Goal: Task Accomplishment & Management: Manage account settings

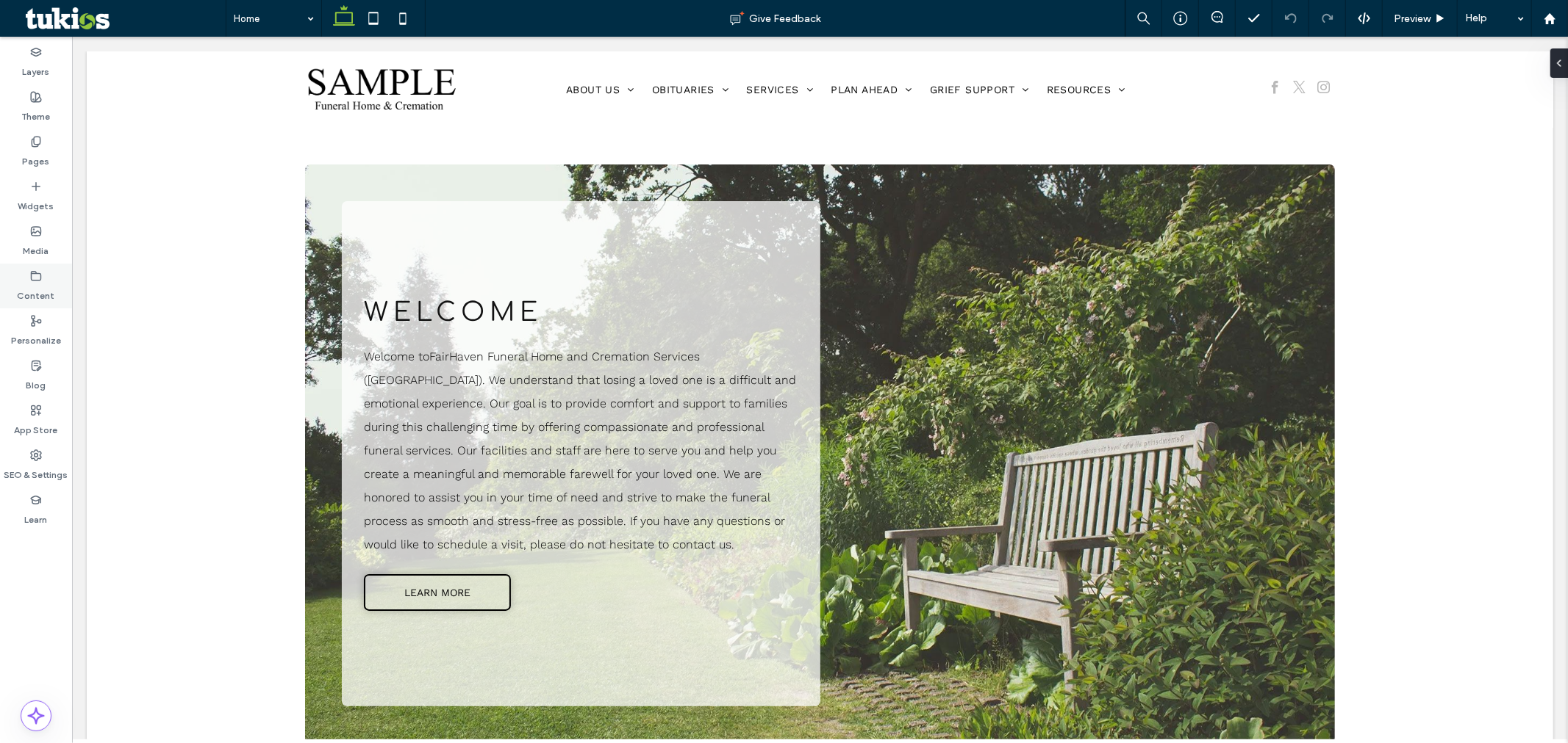
click at [38, 284] on label "Content" at bounding box center [35, 292] width 37 height 21
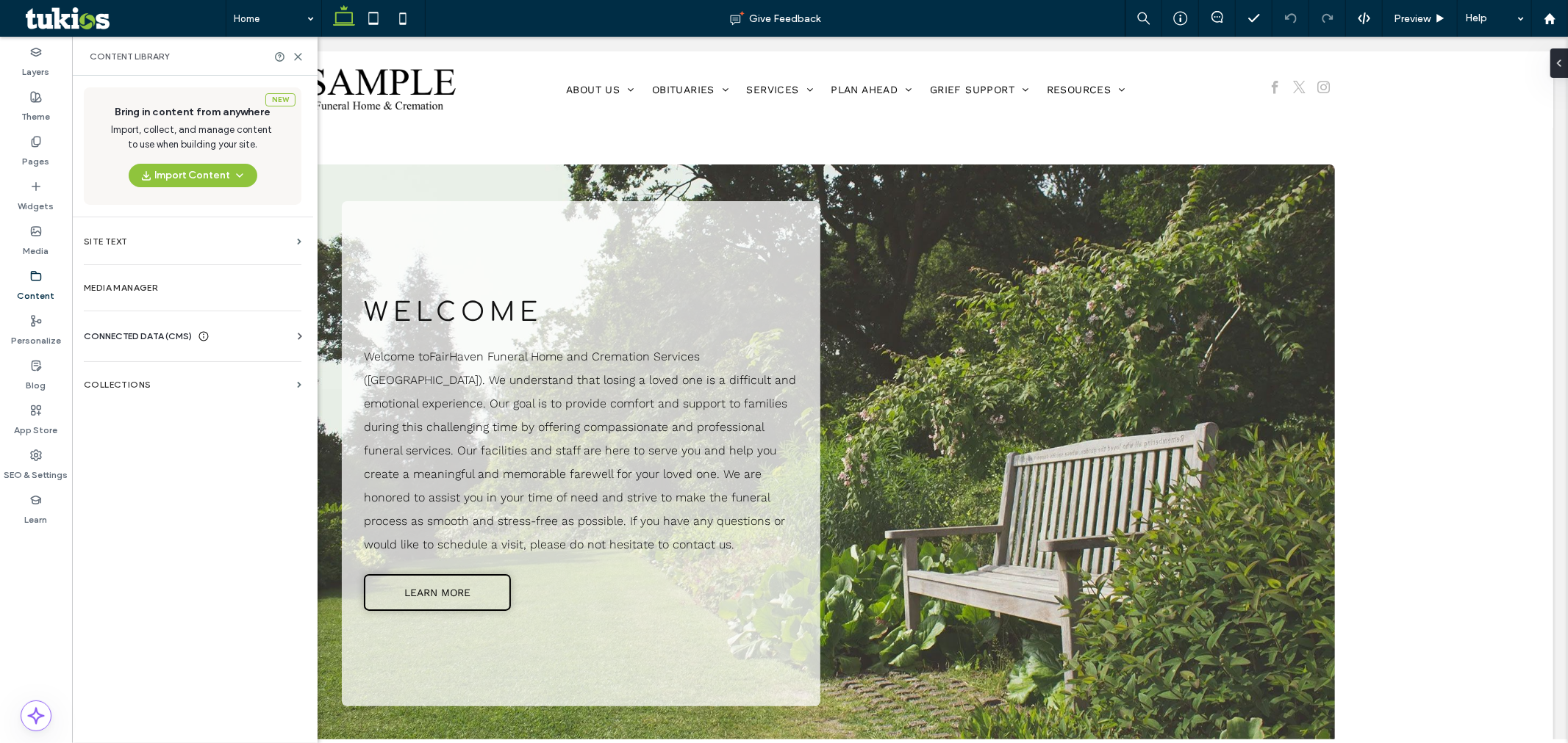
click at [158, 334] on span "CONNECTED DATA (CMS)" at bounding box center [137, 336] width 108 height 15
click at [150, 361] on section "Business Info" at bounding box center [195, 372] width 223 height 34
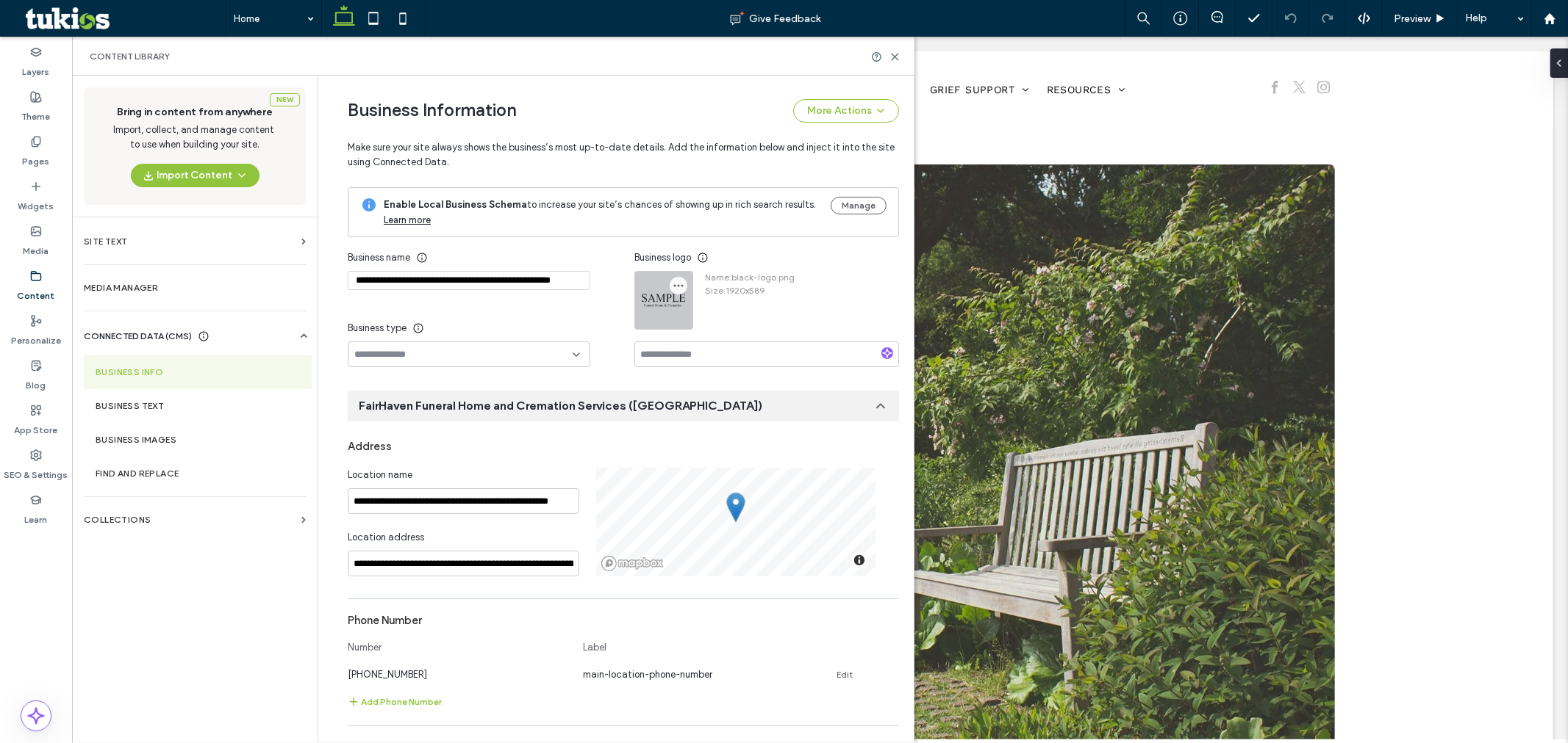
click at [674, 288] on icon "button" at bounding box center [679, 286] width 12 height 12
click at [704, 351] on span "Remove Image" at bounding box center [725, 349] width 63 height 15
click at [644, 301] on button "button" at bounding box center [663, 300] width 59 height 59
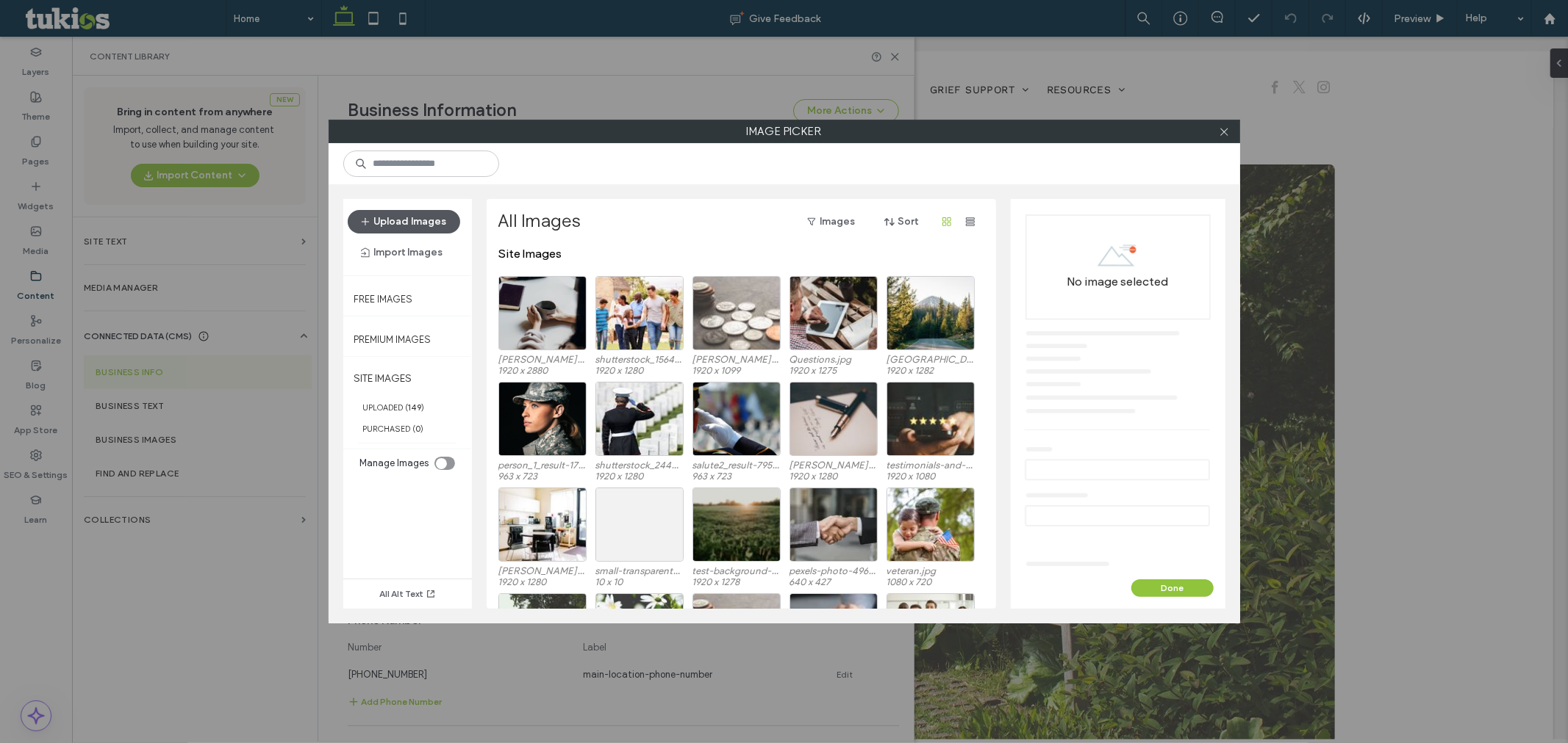
click at [436, 223] on button "Upload Images" at bounding box center [404, 222] width 112 height 23
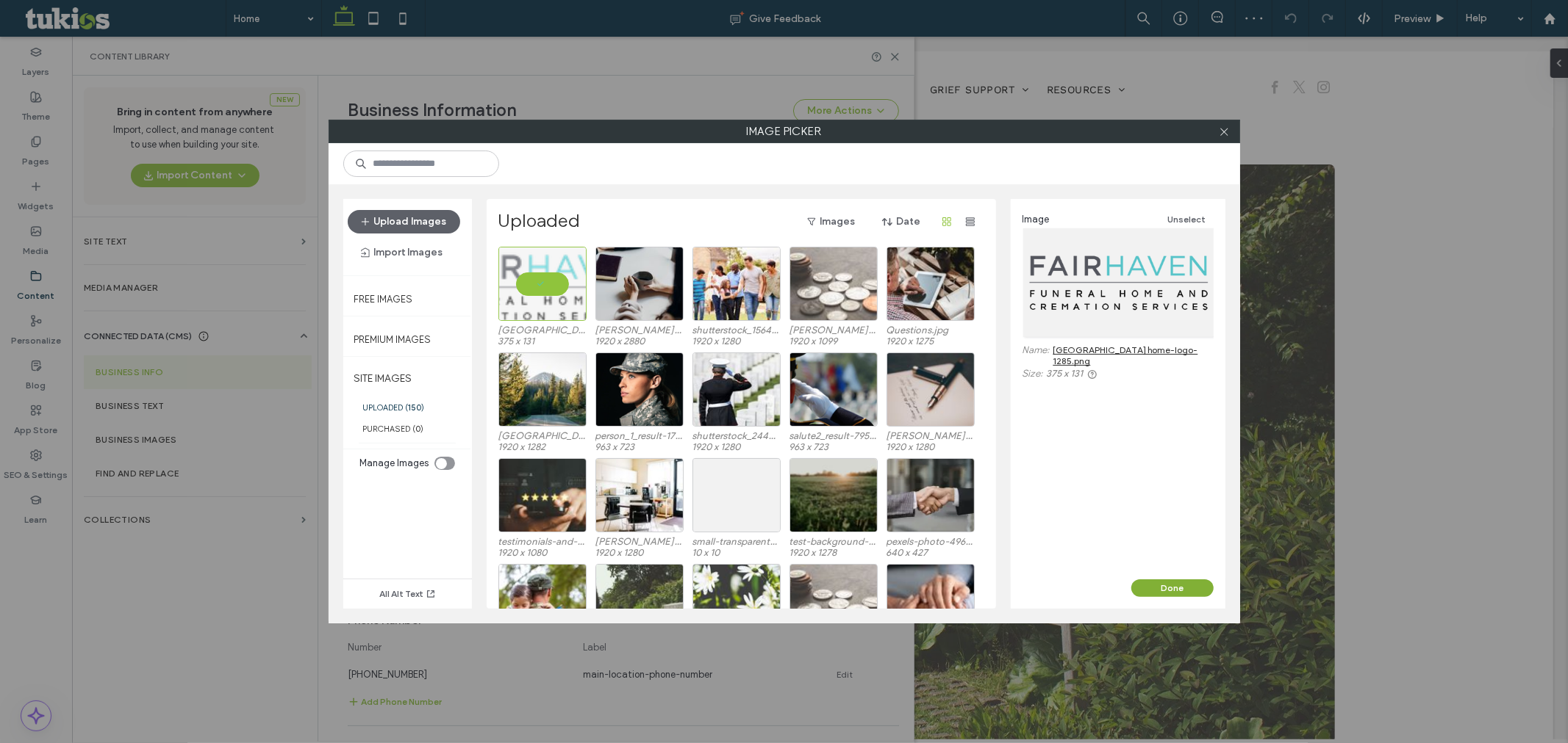
drag, startPoint x: 1107, startPoint y: 548, endPoint x: 1178, endPoint y: 585, distance: 80.1
click at [1177, 586] on button "Done" at bounding box center [1172, 588] width 82 height 17
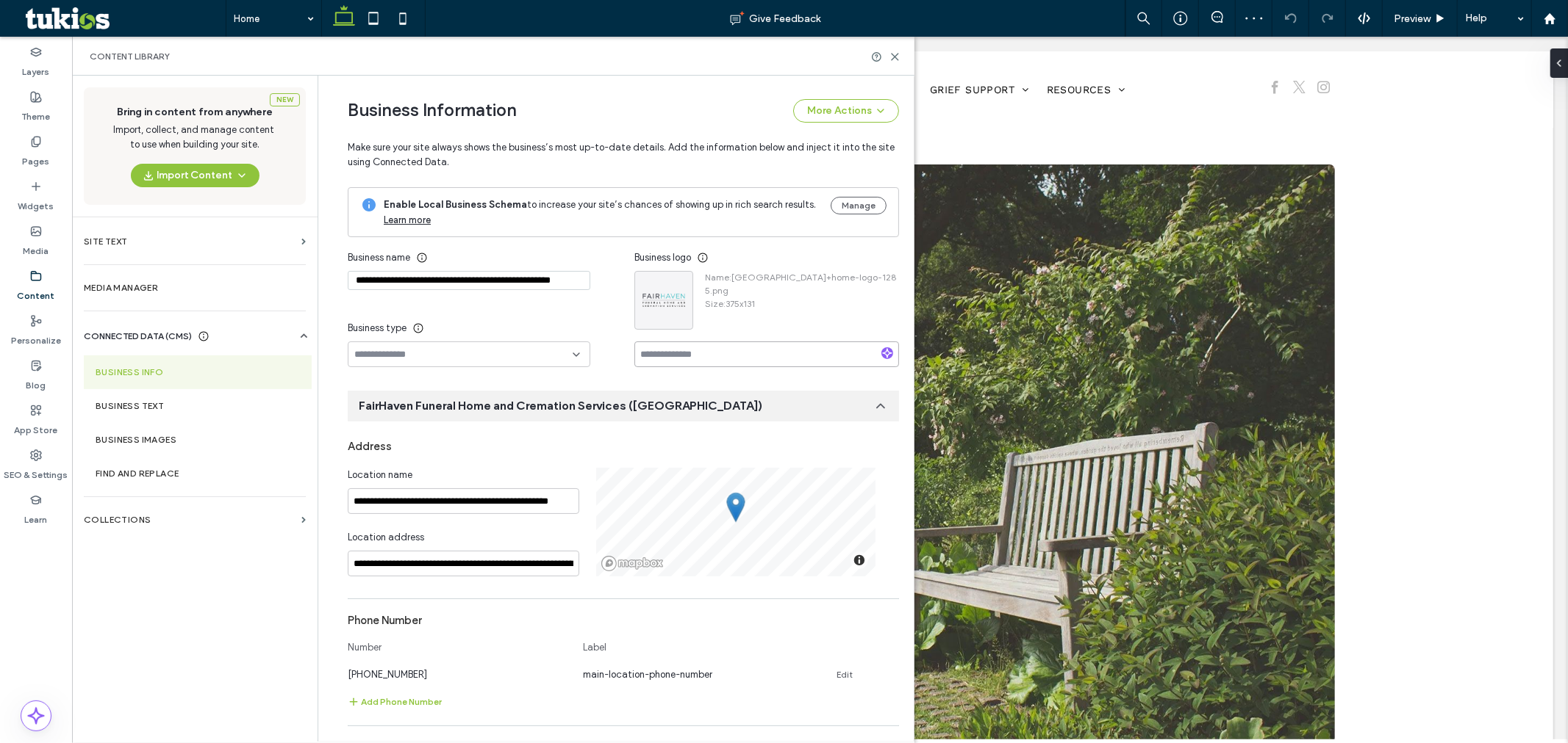
click at [749, 360] on input at bounding box center [766, 354] width 265 height 26
type input "**********"
drag, startPoint x: 654, startPoint y: 166, endPoint x: 692, endPoint y: 148, distance: 42.0
click at [655, 166] on span "Make sure your site always shows the business’s most up-to-date details. Add th…" at bounding box center [623, 146] width 551 height 47
click at [32, 458] on use at bounding box center [36, 455] width 10 height 10
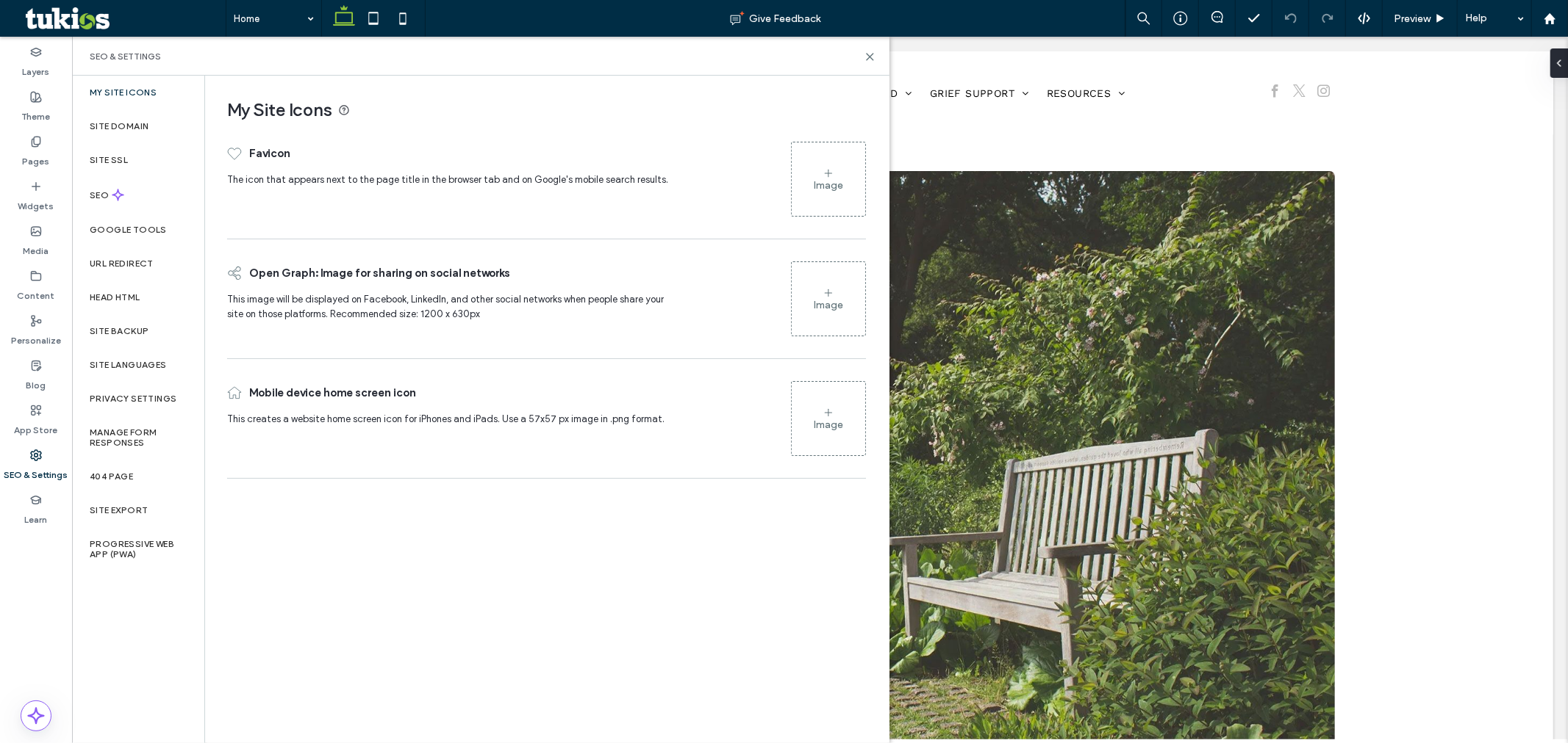
click at [813, 178] on div "Image" at bounding box center [828, 179] width 73 height 71
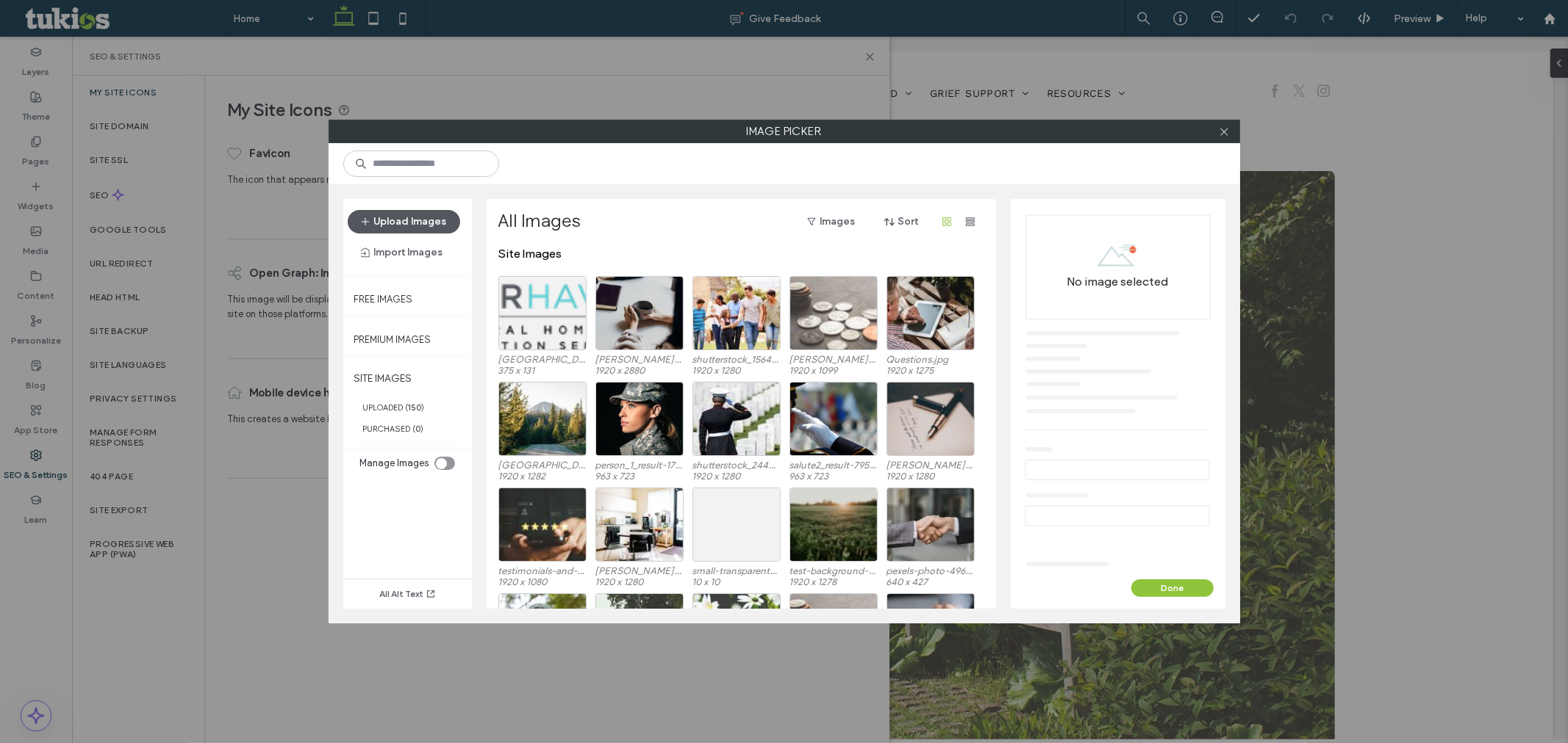
click at [412, 221] on button "Upload Images" at bounding box center [404, 222] width 112 height 23
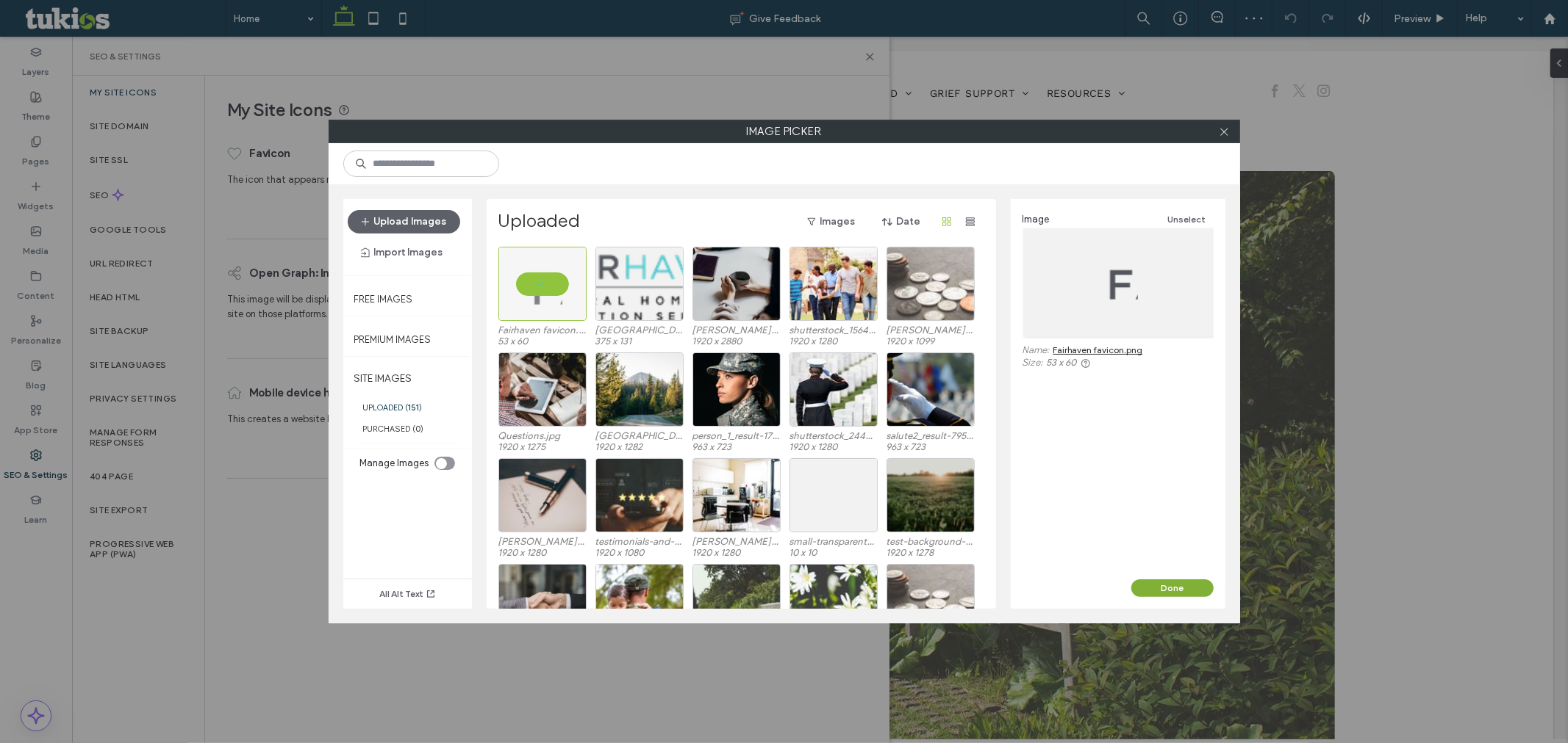
click at [1178, 588] on button "Done" at bounding box center [1172, 588] width 82 height 17
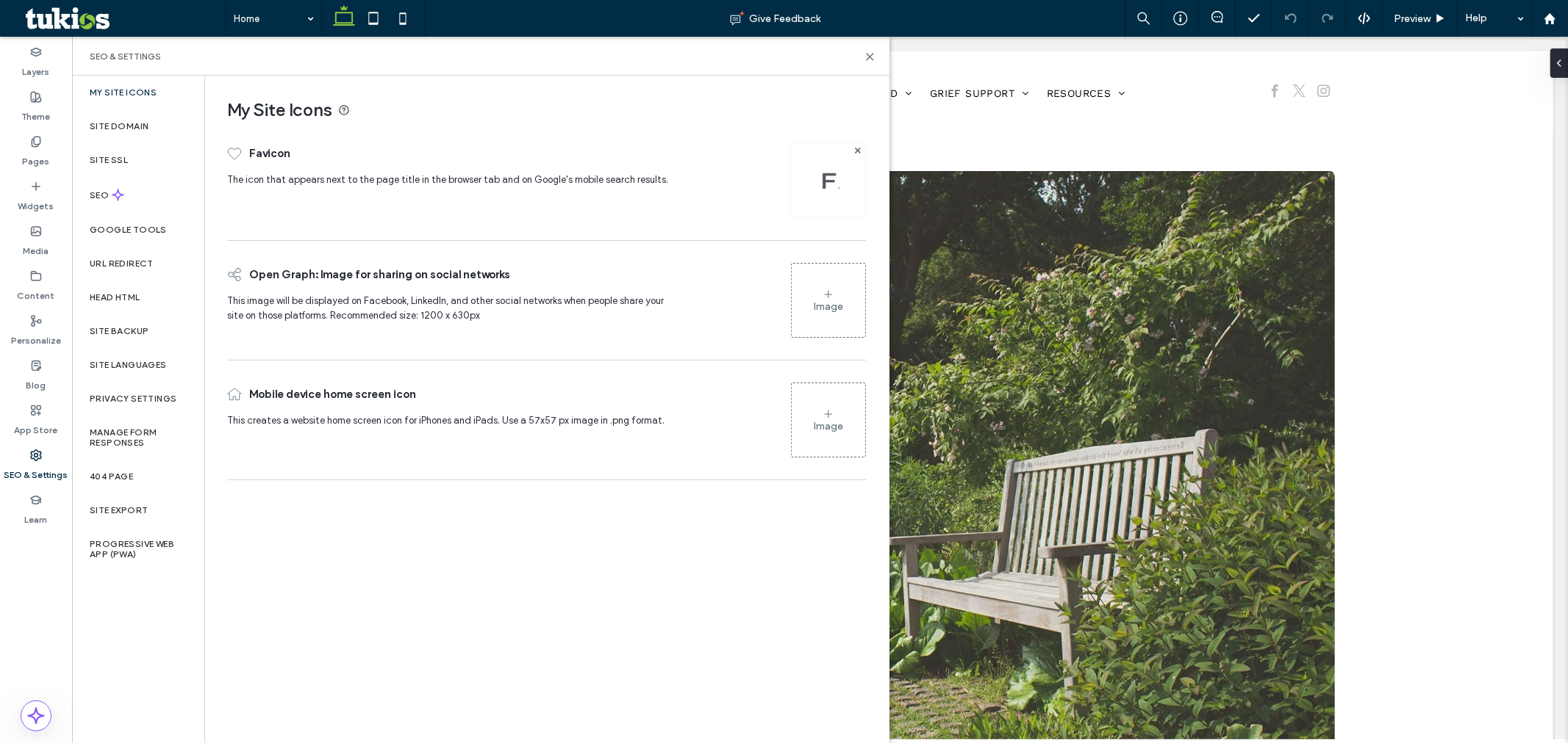
click at [840, 297] on div "Image" at bounding box center [828, 301] width 73 height 71
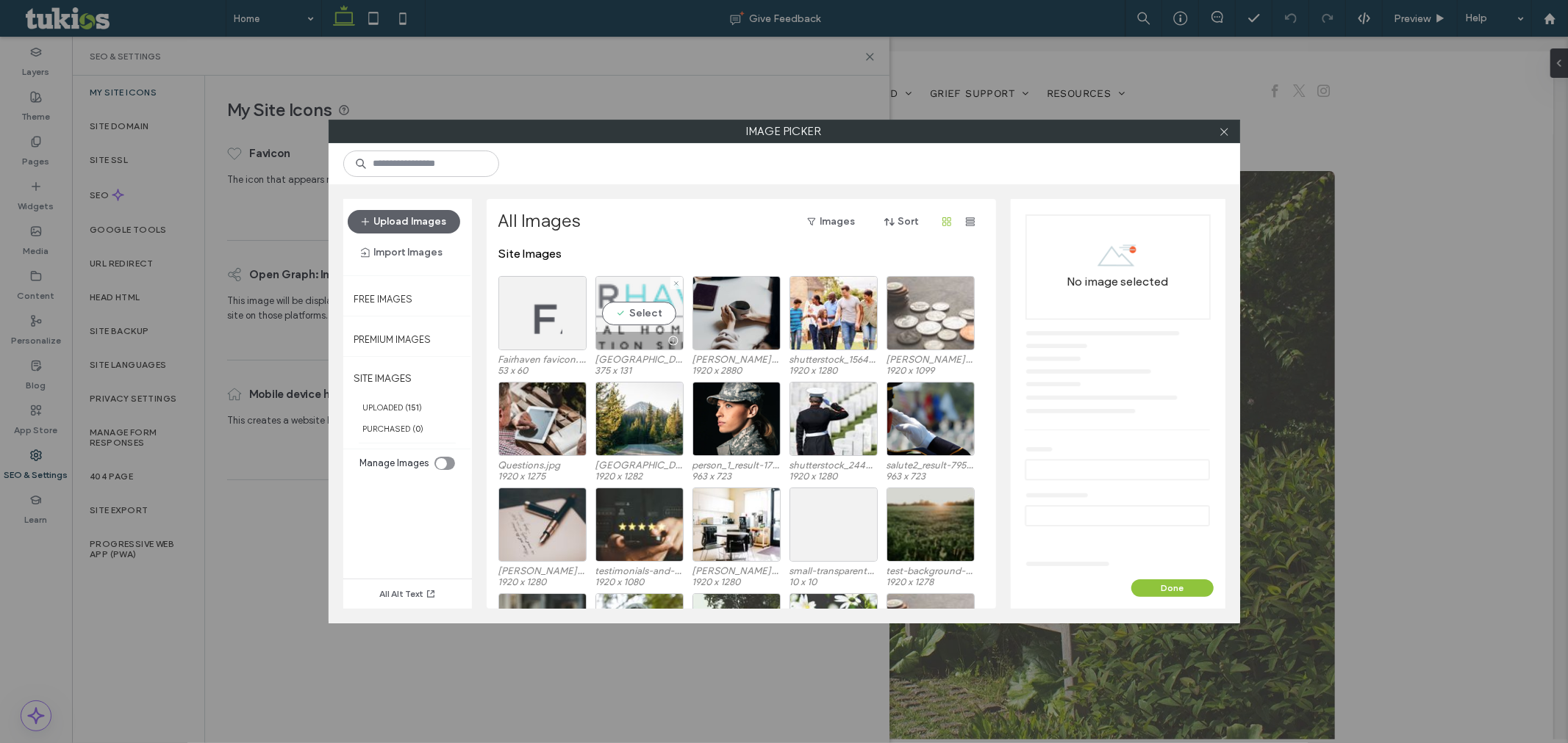
click at [632, 310] on div "Select" at bounding box center [639, 313] width 88 height 74
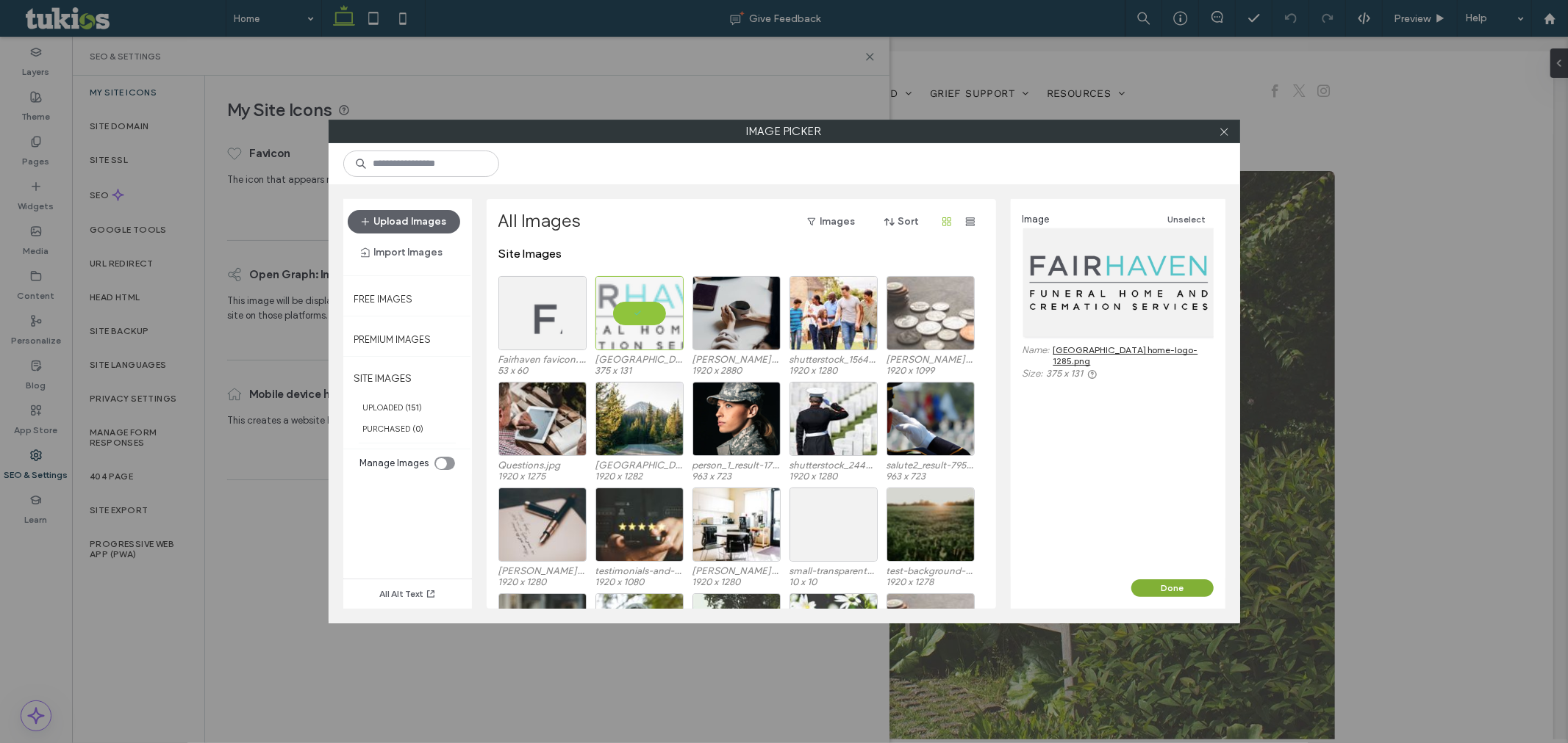
click at [1165, 584] on button "Done" at bounding box center [1172, 588] width 82 height 17
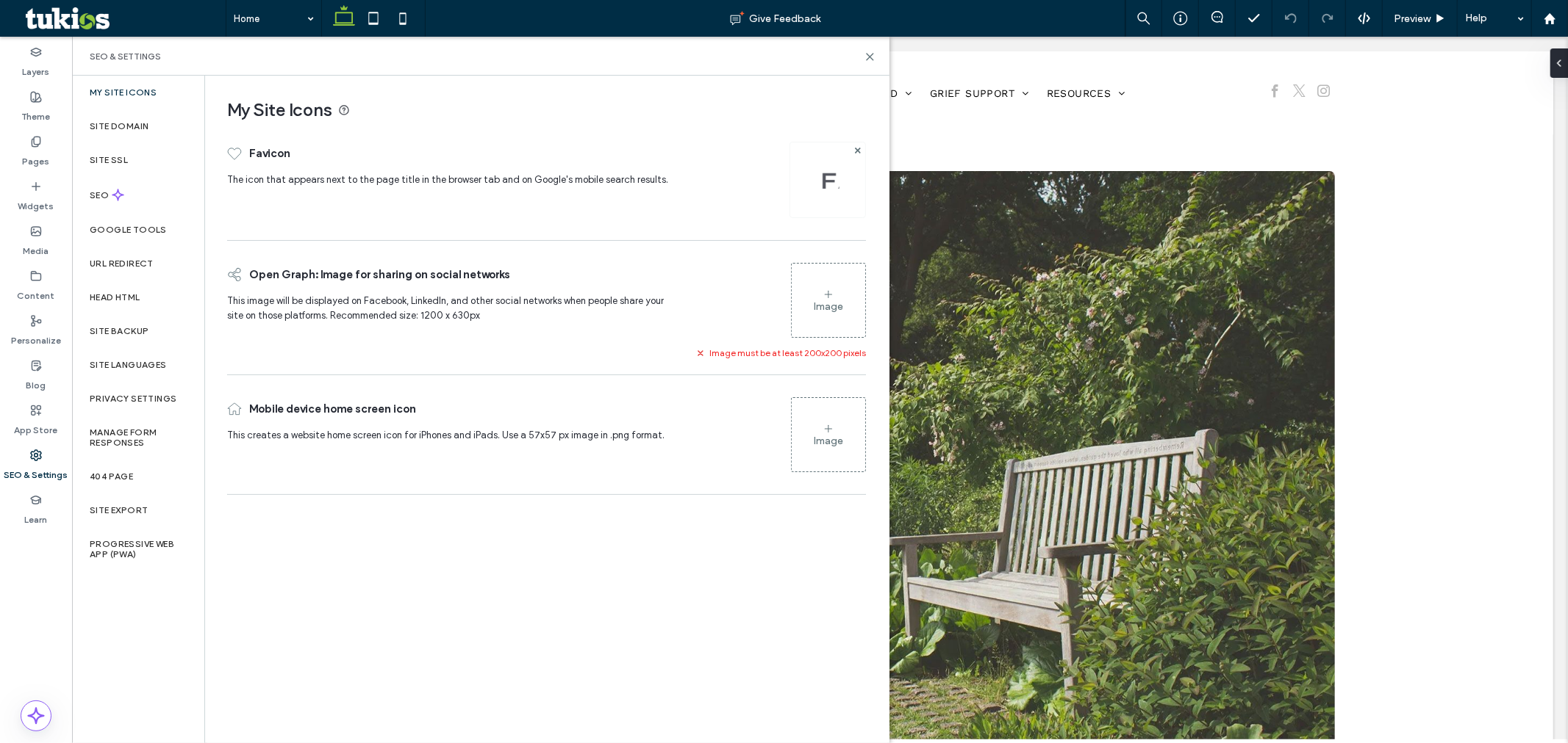
click at [824, 289] on icon at bounding box center [829, 295] width 12 height 12
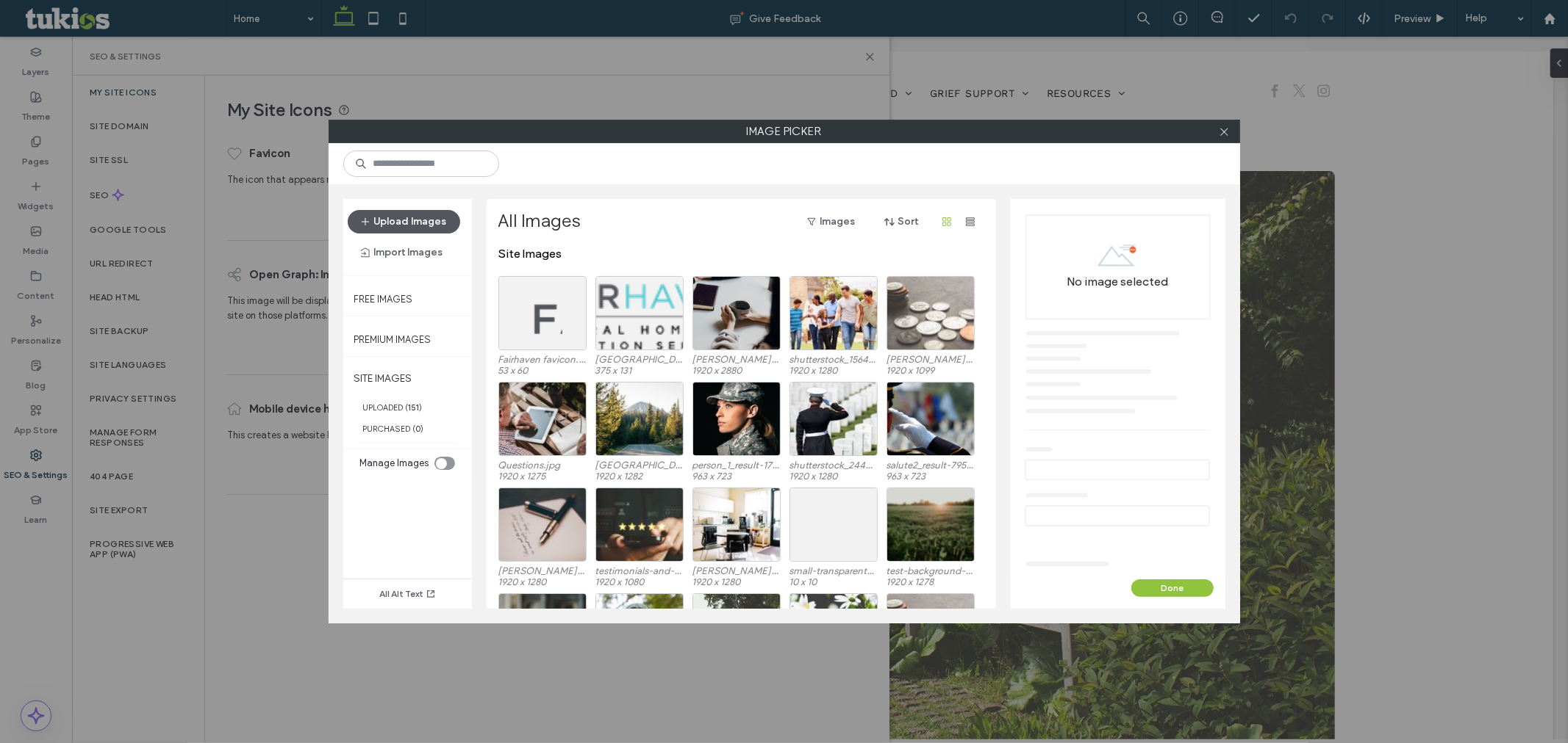
click at [409, 221] on button "Upload Images" at bounding box center [404, 222] width 112 height 23
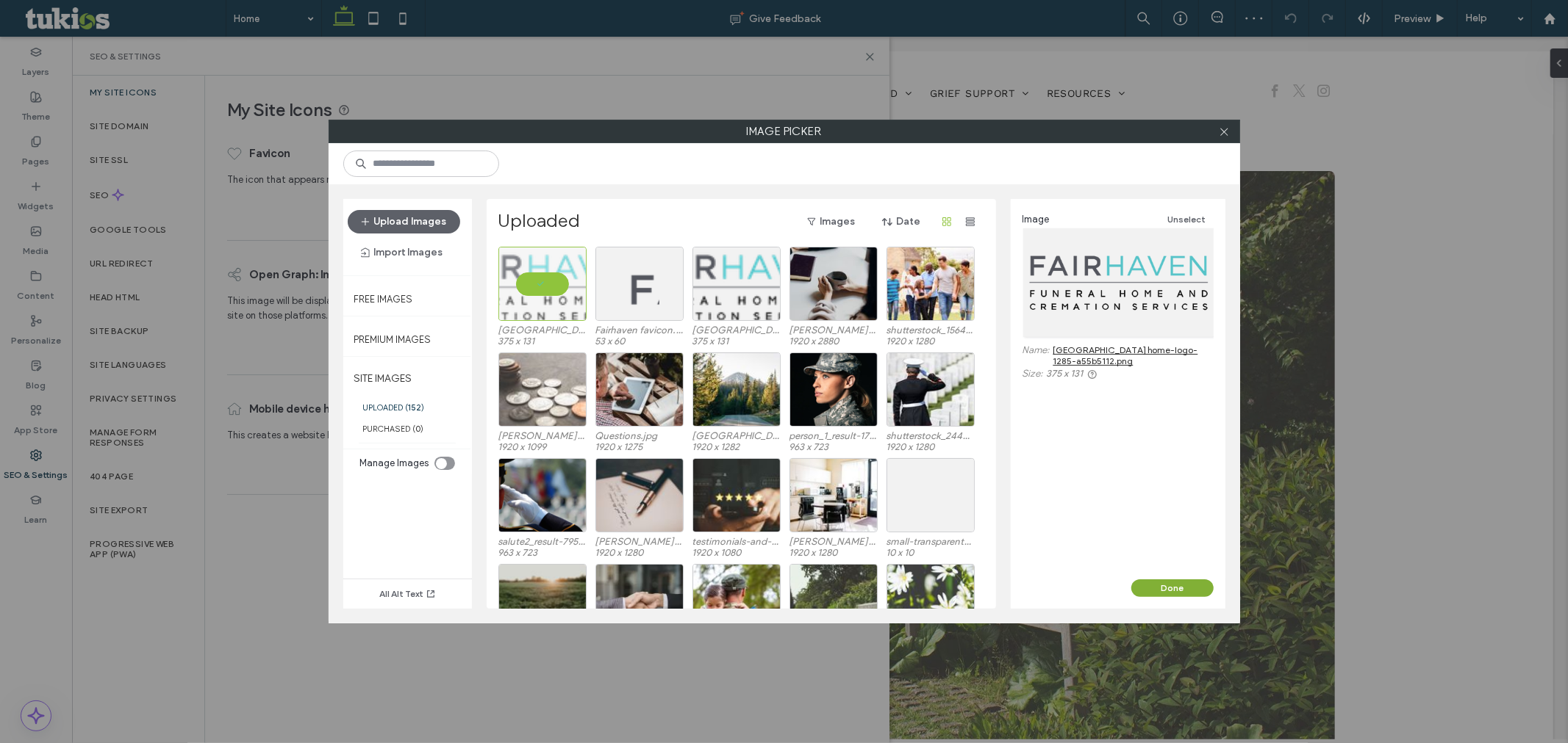
click at [1164, 588] on button "Done" at bounding box center [1172, 588] width 82 height 17
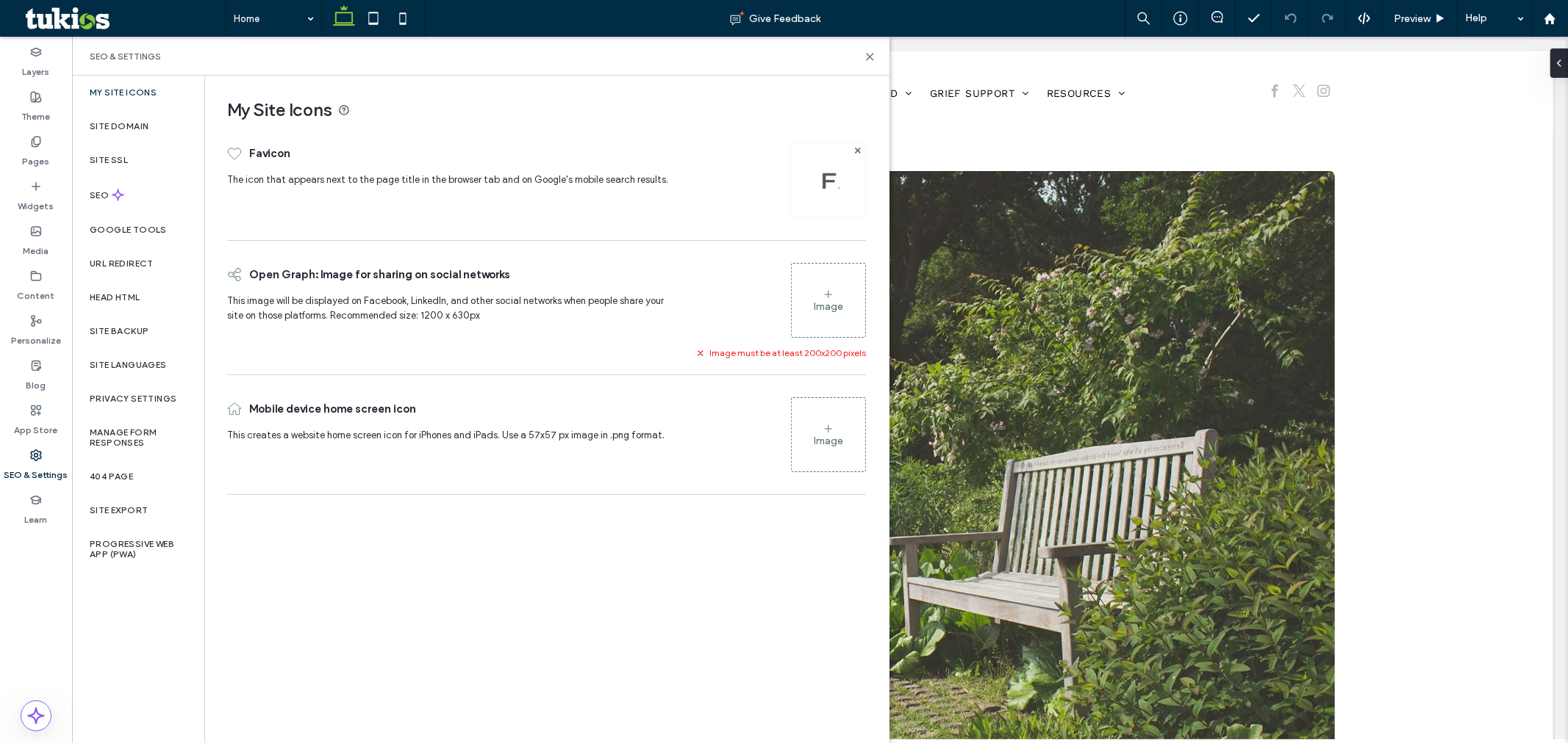
click at [824, 306] on div "Image" at bounding box center [828, 307] width 29 height 12
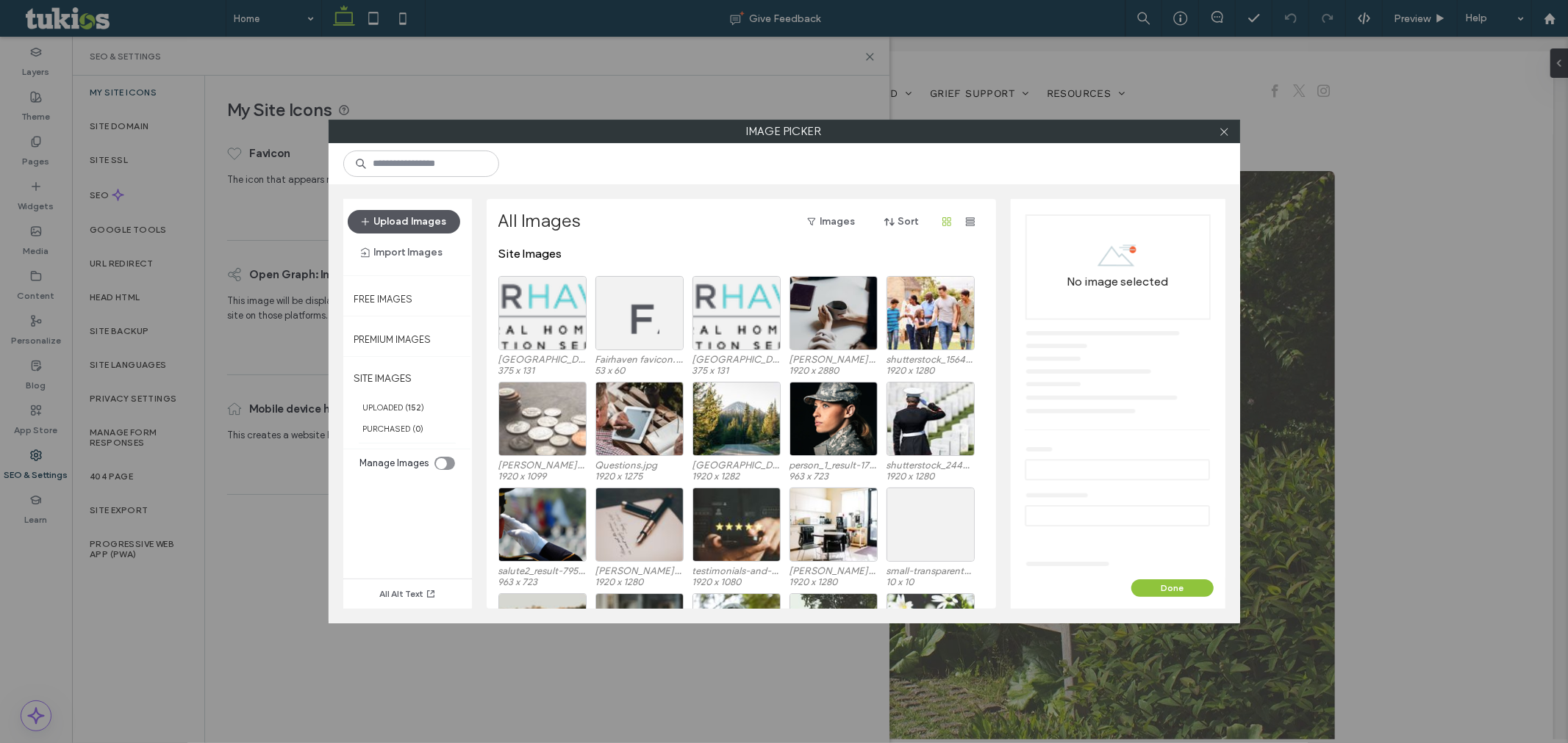
click at [403, 219] on button "Upload Images" at bounding box center [404, 222] width 112 height 23
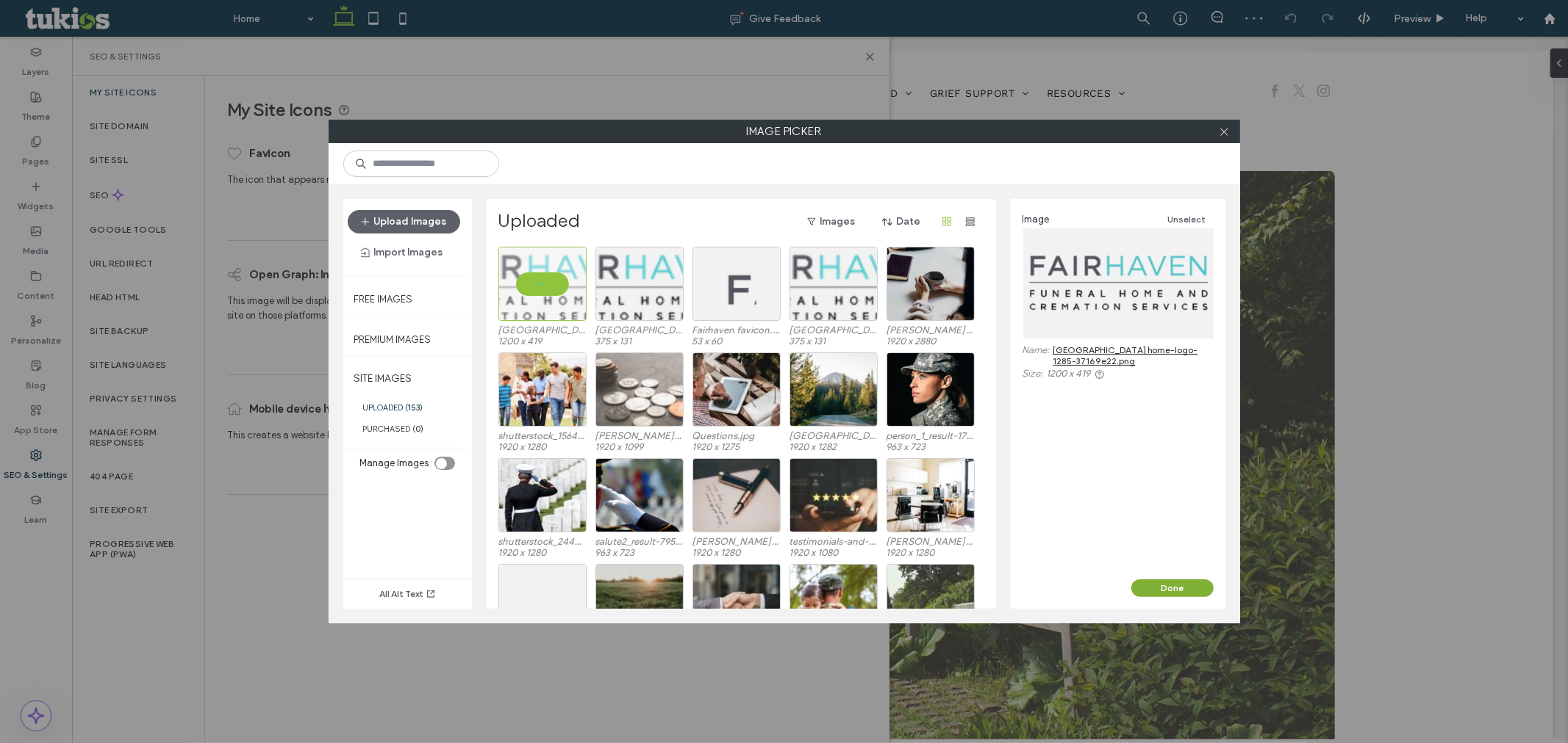
click at [1166, 585] on button "Done" at bounding box center [1172, 588] width 82 height 17
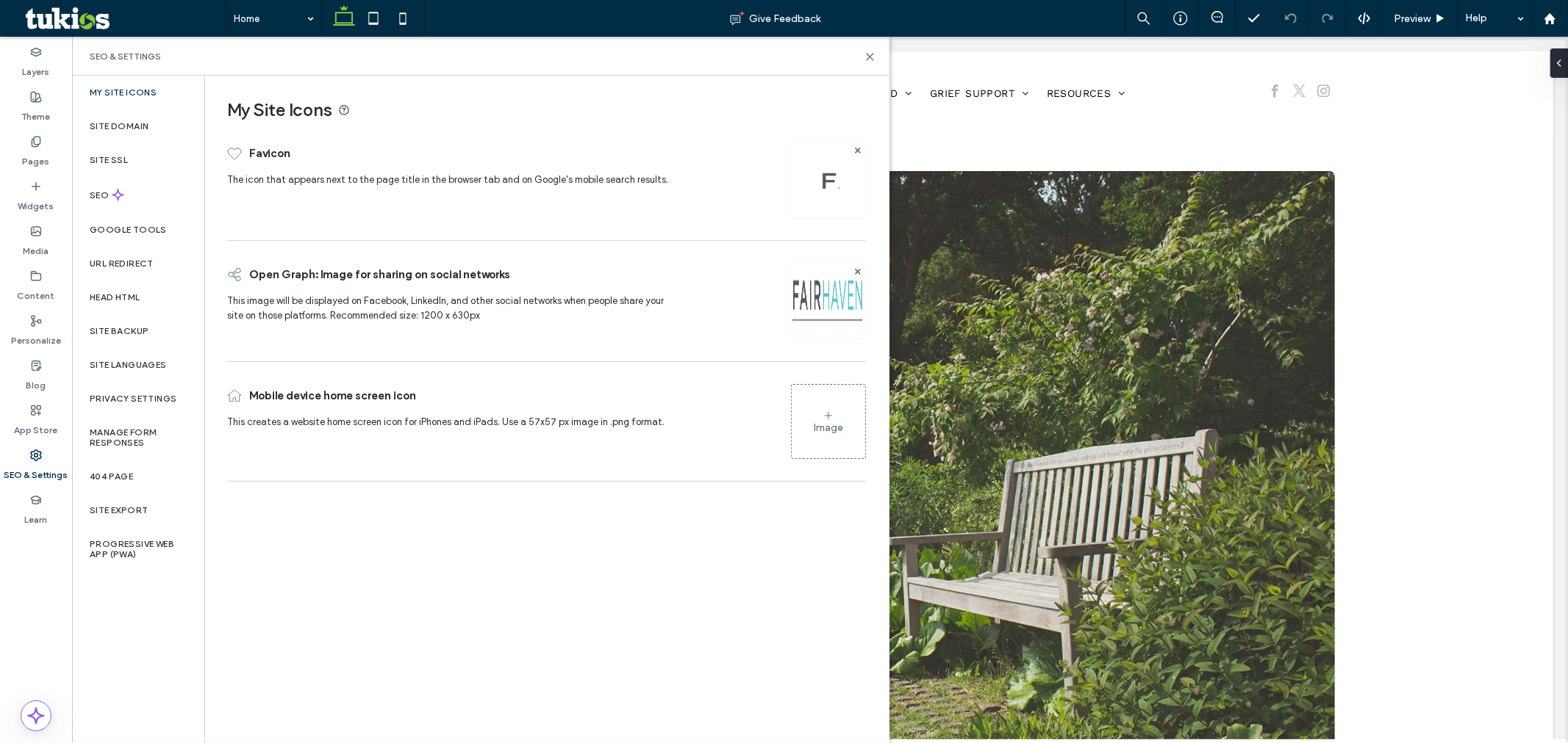
click at [822, 408] on div "Image" at bounding box center [828, 421] width 73 height 71
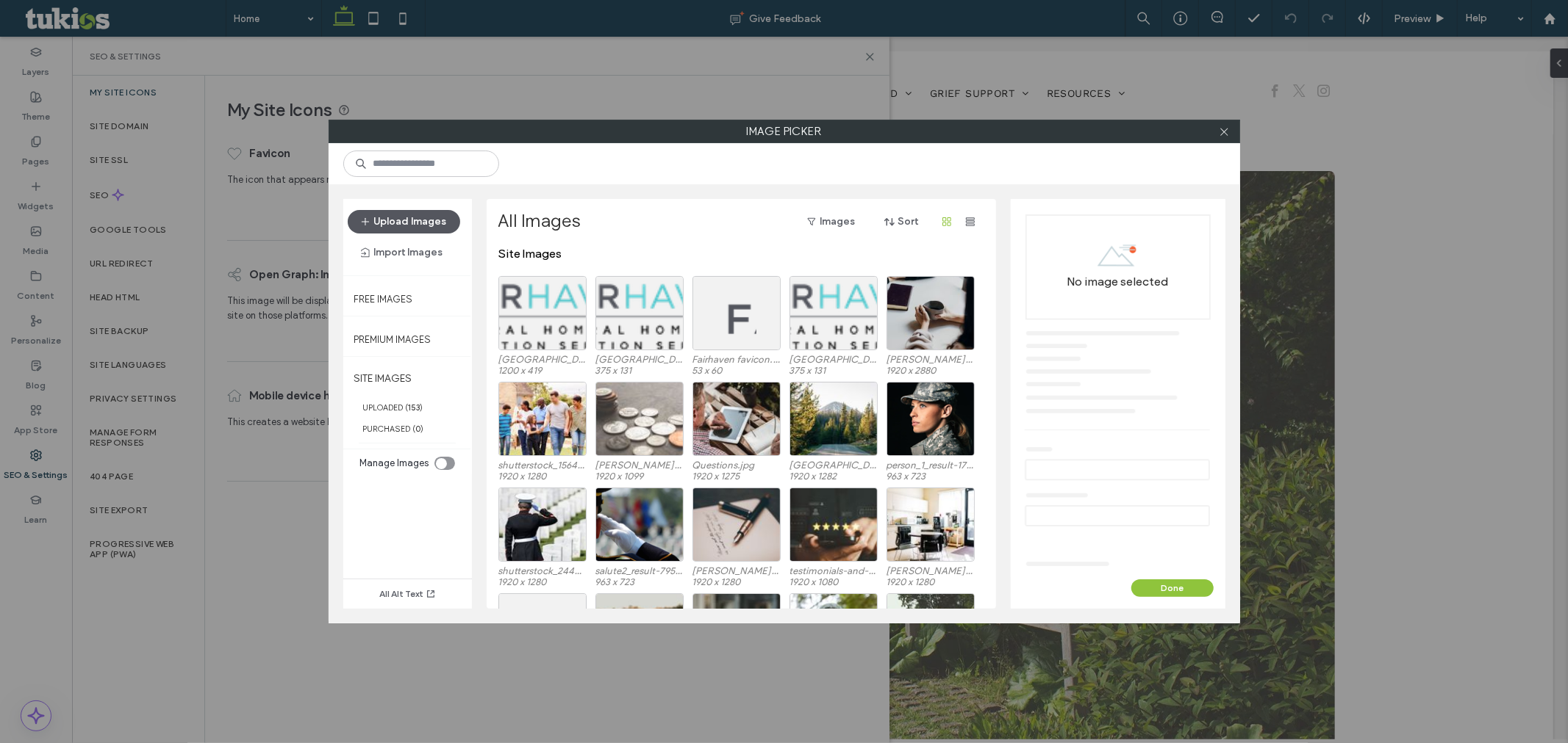
click at [416, 224] on button "Upload Images" at bounding box center [404, 222] width 112 height 23
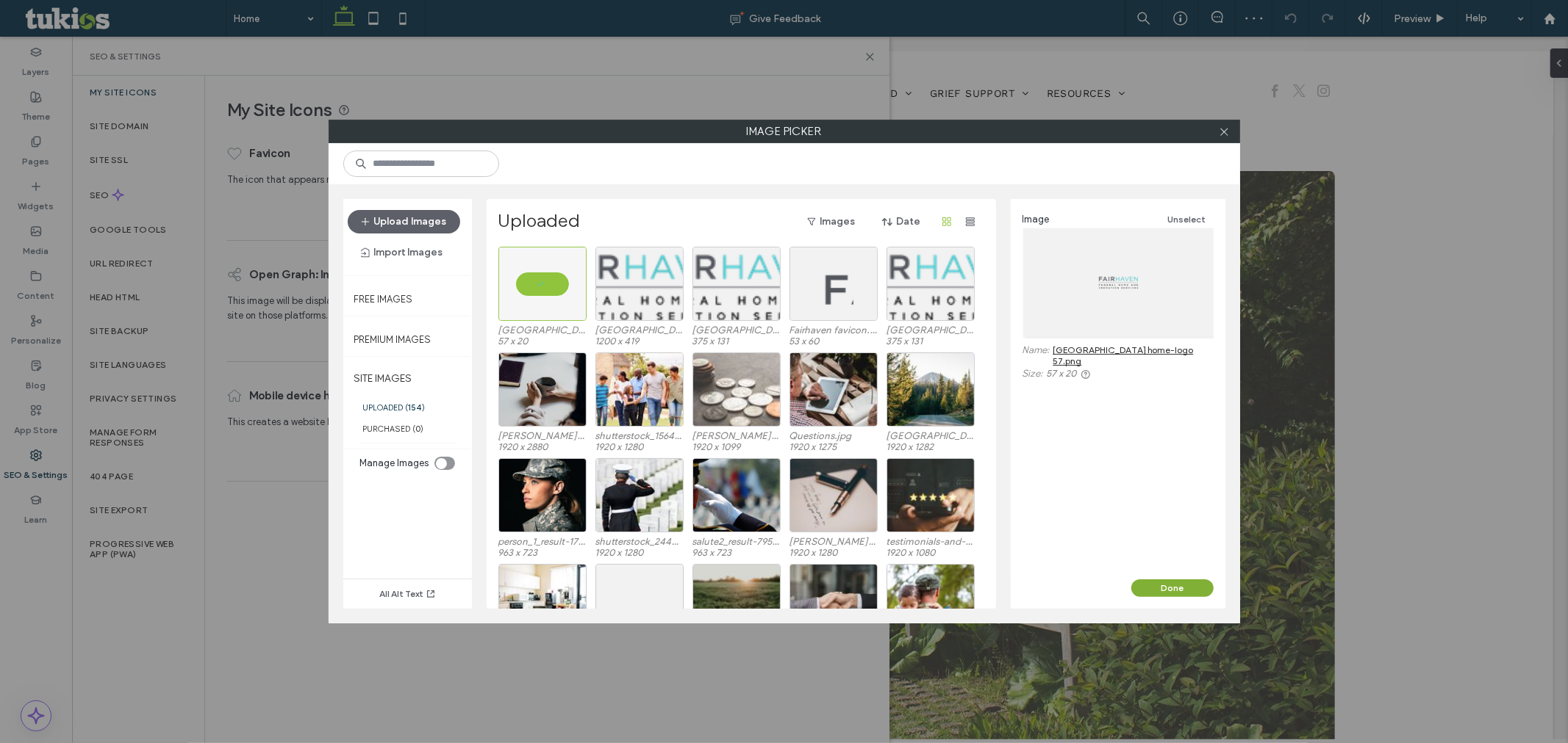
click at [1160, 582] on button "Done" at bounding box center [1172, 588] width 82 height 17
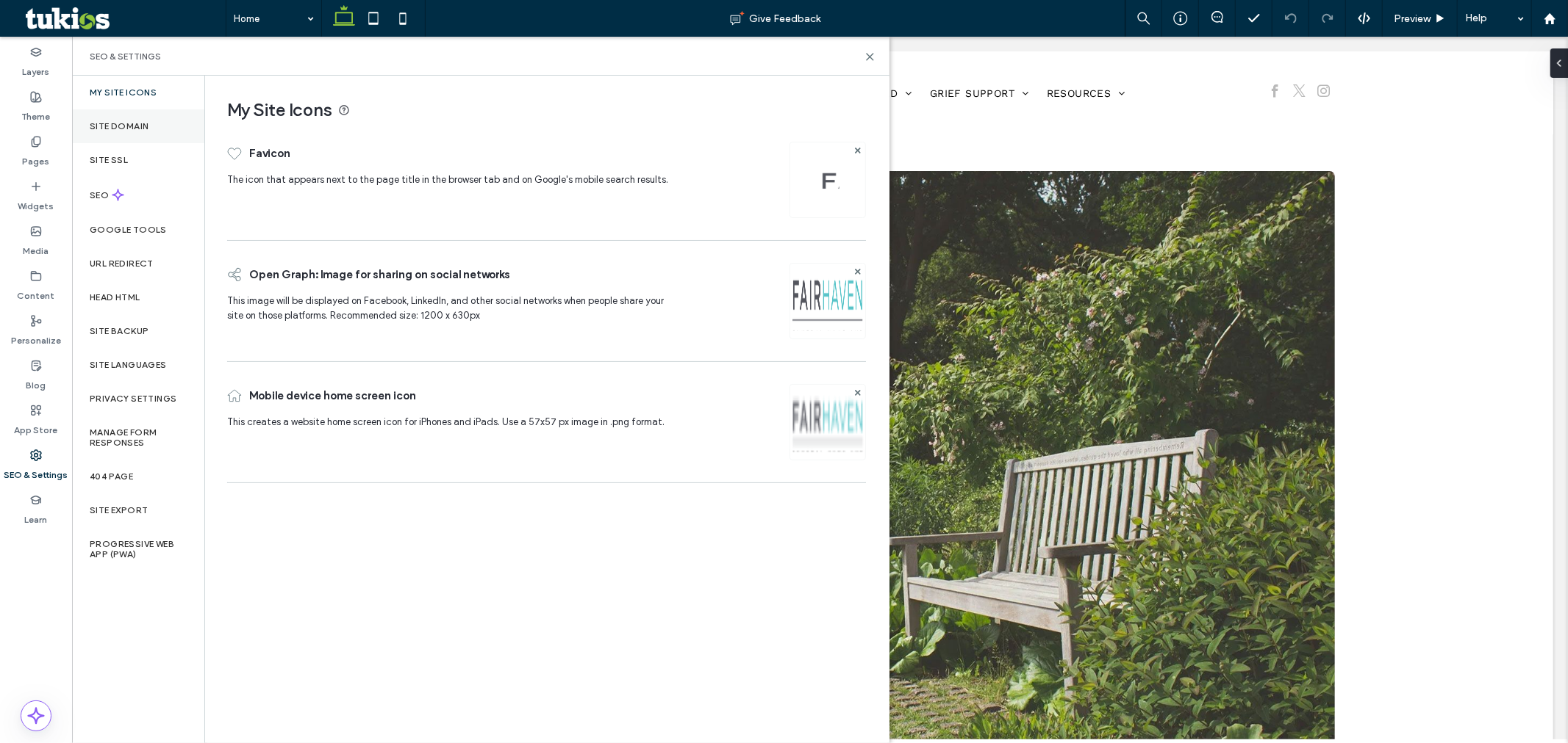
click at [147, 126] on label "Site Domain" at bounding box center [119, 127] width 59 height 10
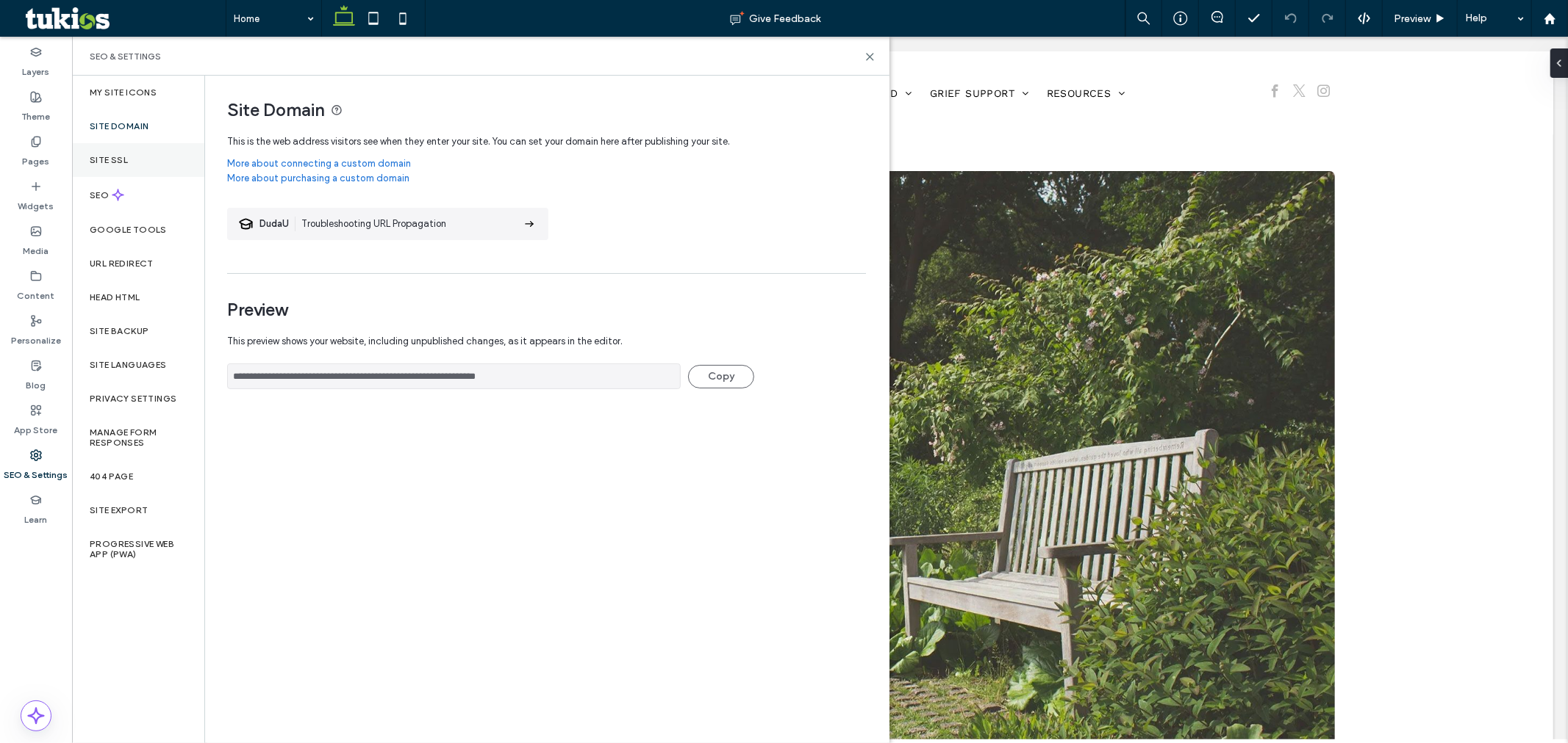
click at [112, 165] on div "Site SSL" at bounding box center [138, 159] width 132 height 34
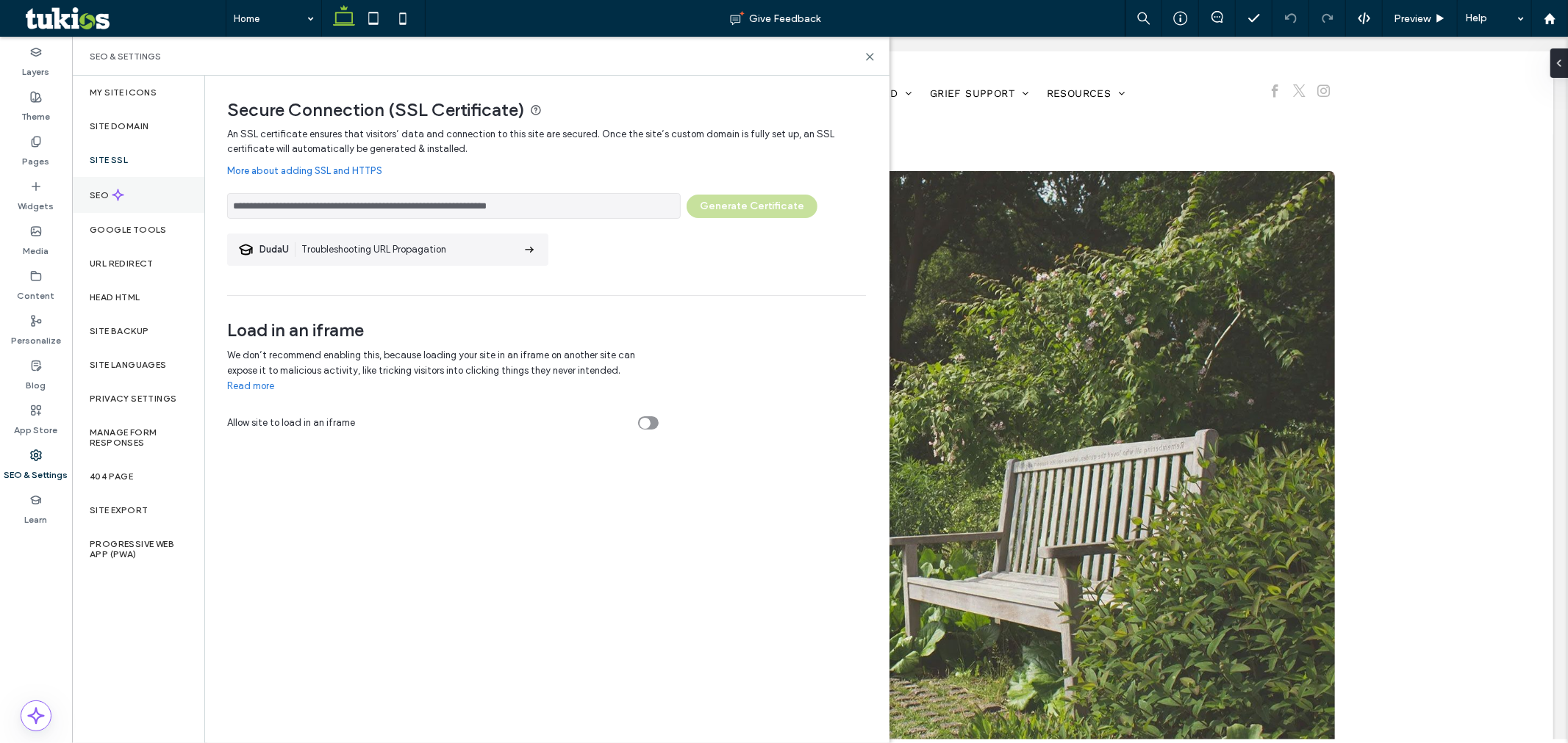
click at [97, 204] on div "SEO" at bounding box center [138, 195] width 132 height 36
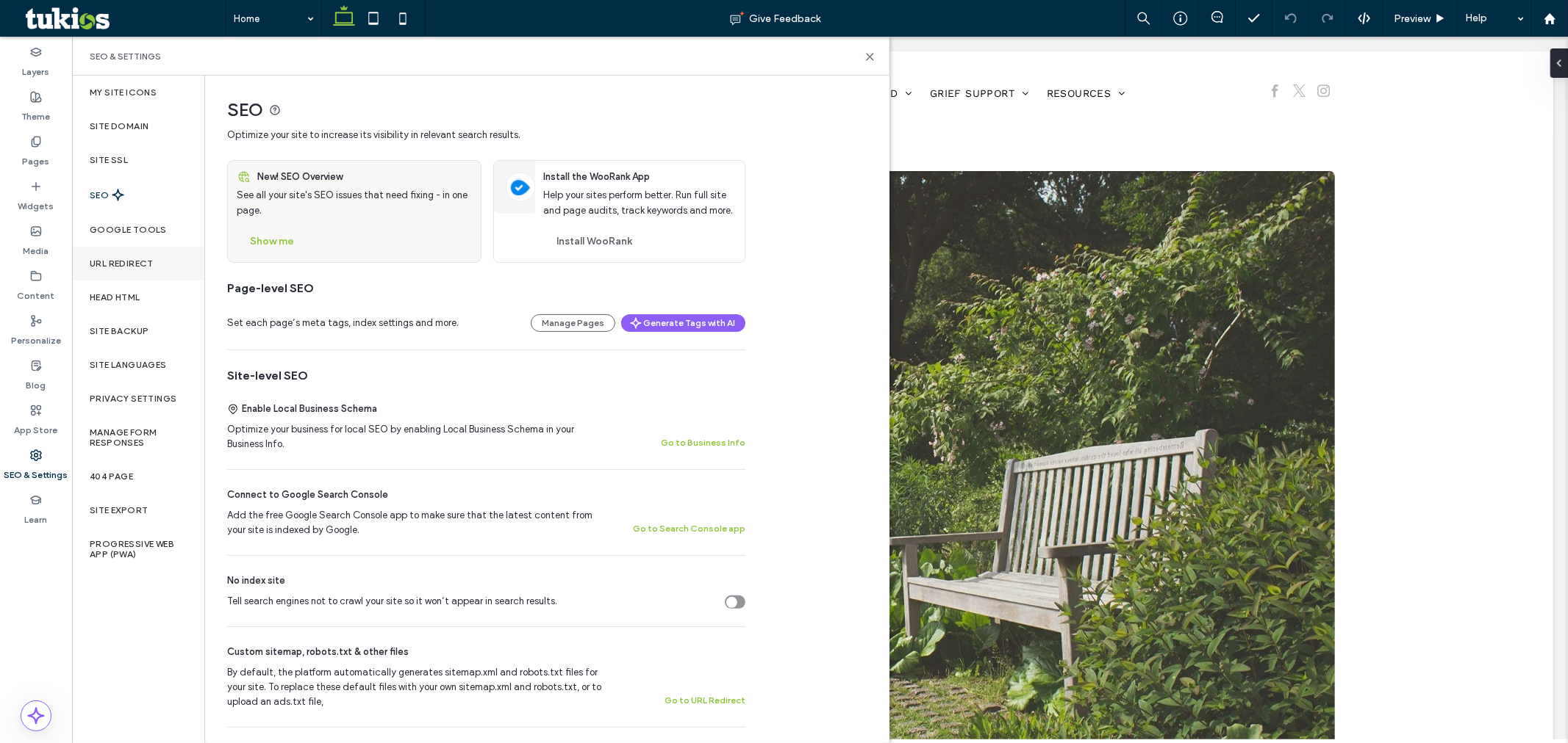
click at [94, 248] on div "URL Redirect" at bounding box center [138, 263] width 132 height 34
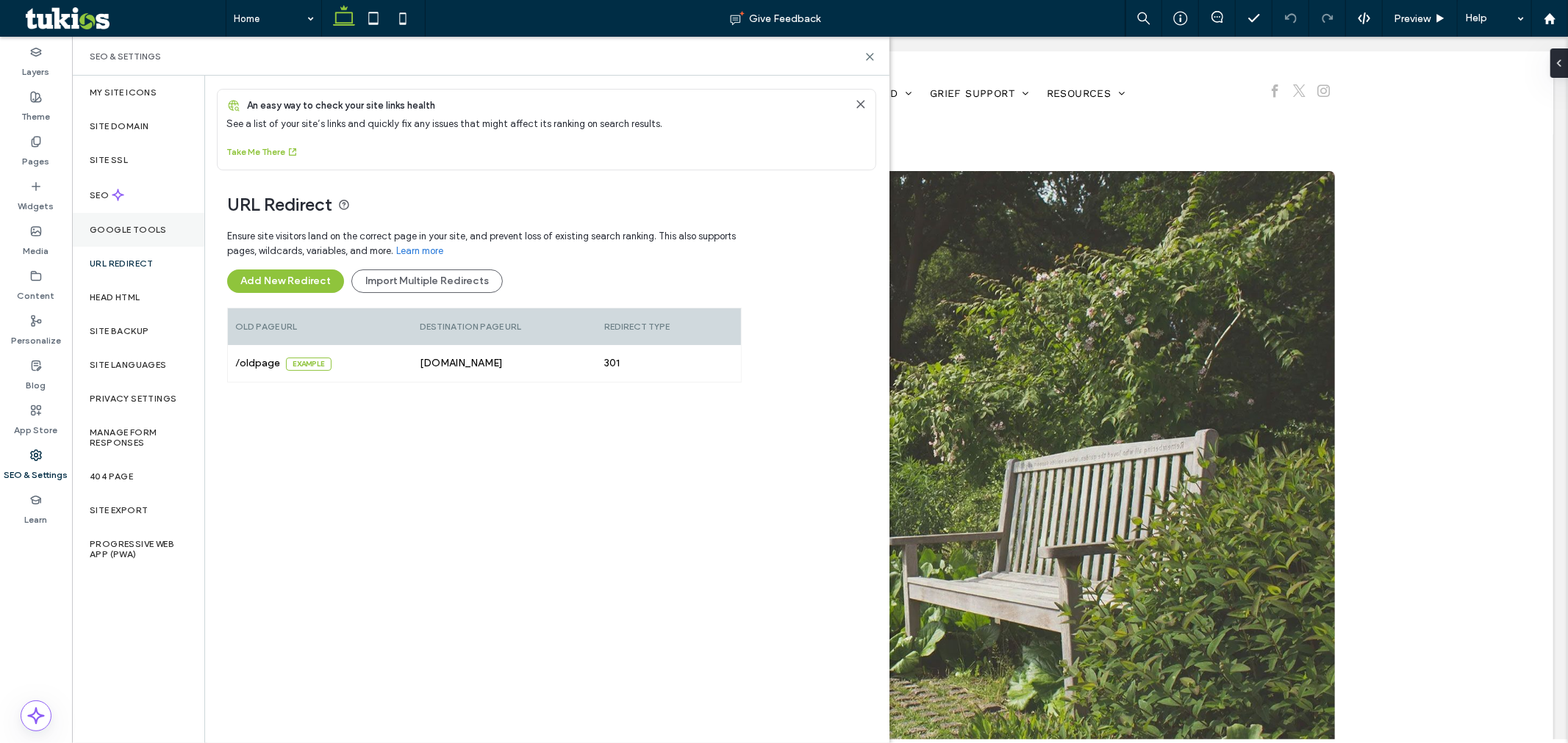
click at [104, 230] on label "Google Tools" at bounding box center [128, 230] width 77 height 10
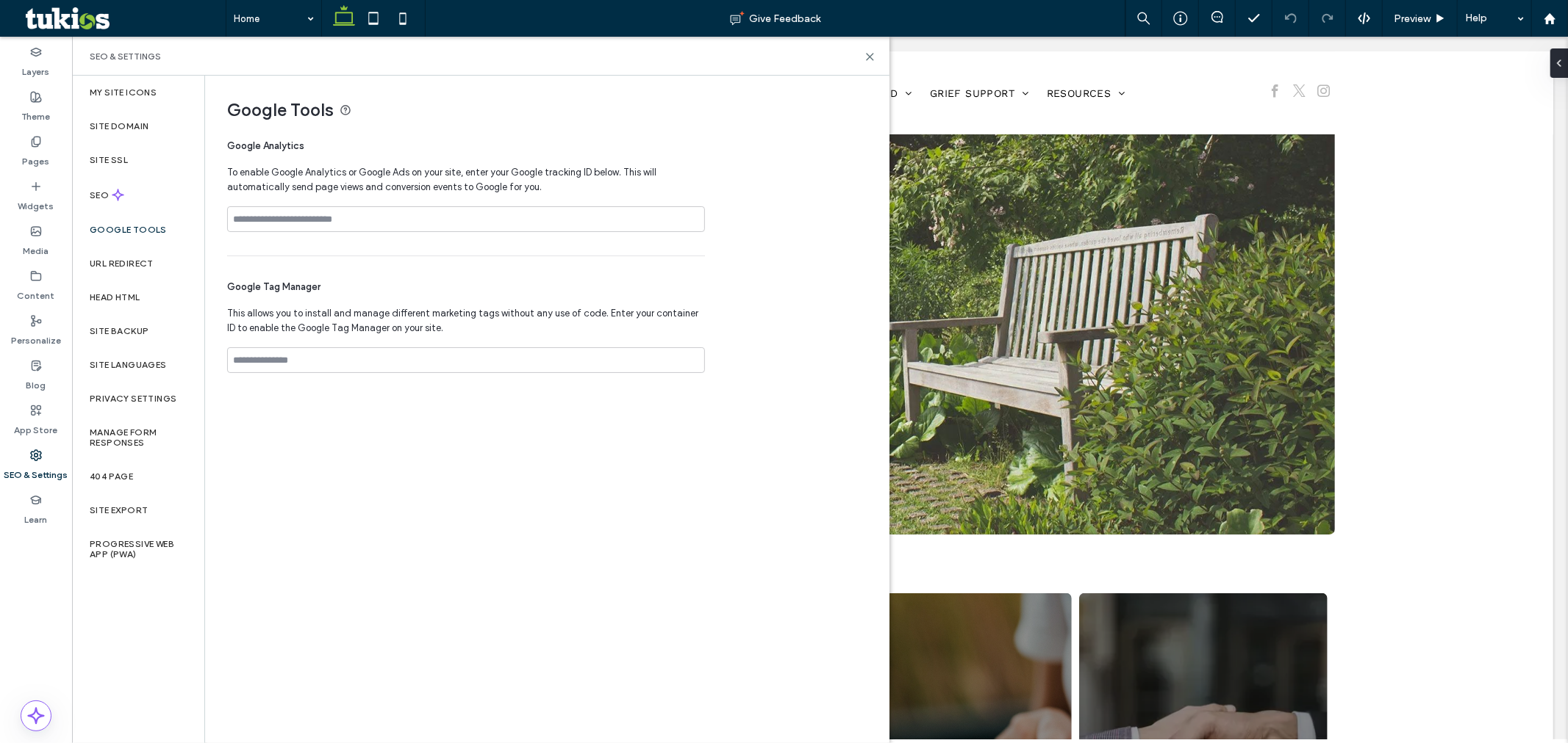
scroll to position [408, 0]
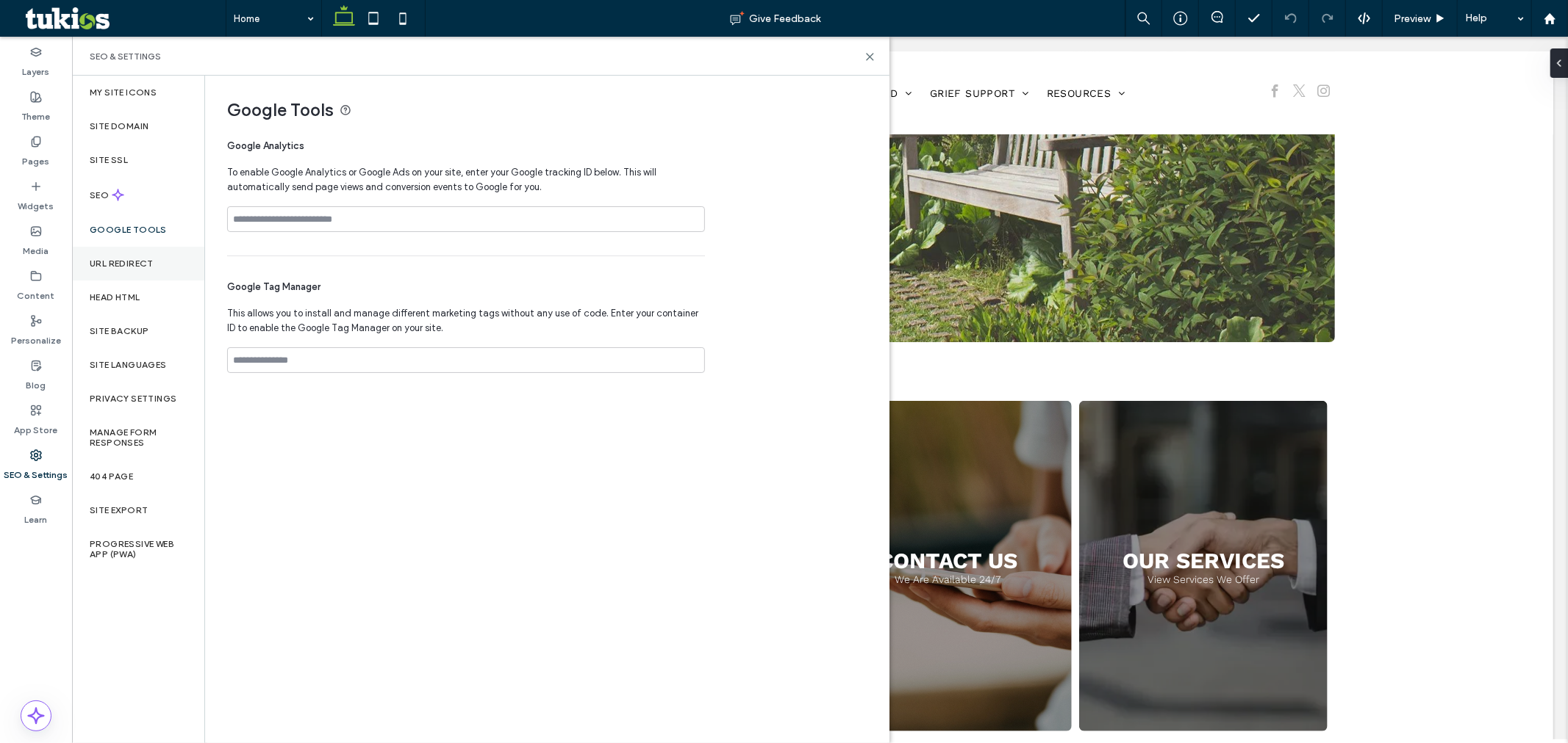
click at [148, 276] on div "URL Redirect" at bounding box center [138, 263] width 132 height 34
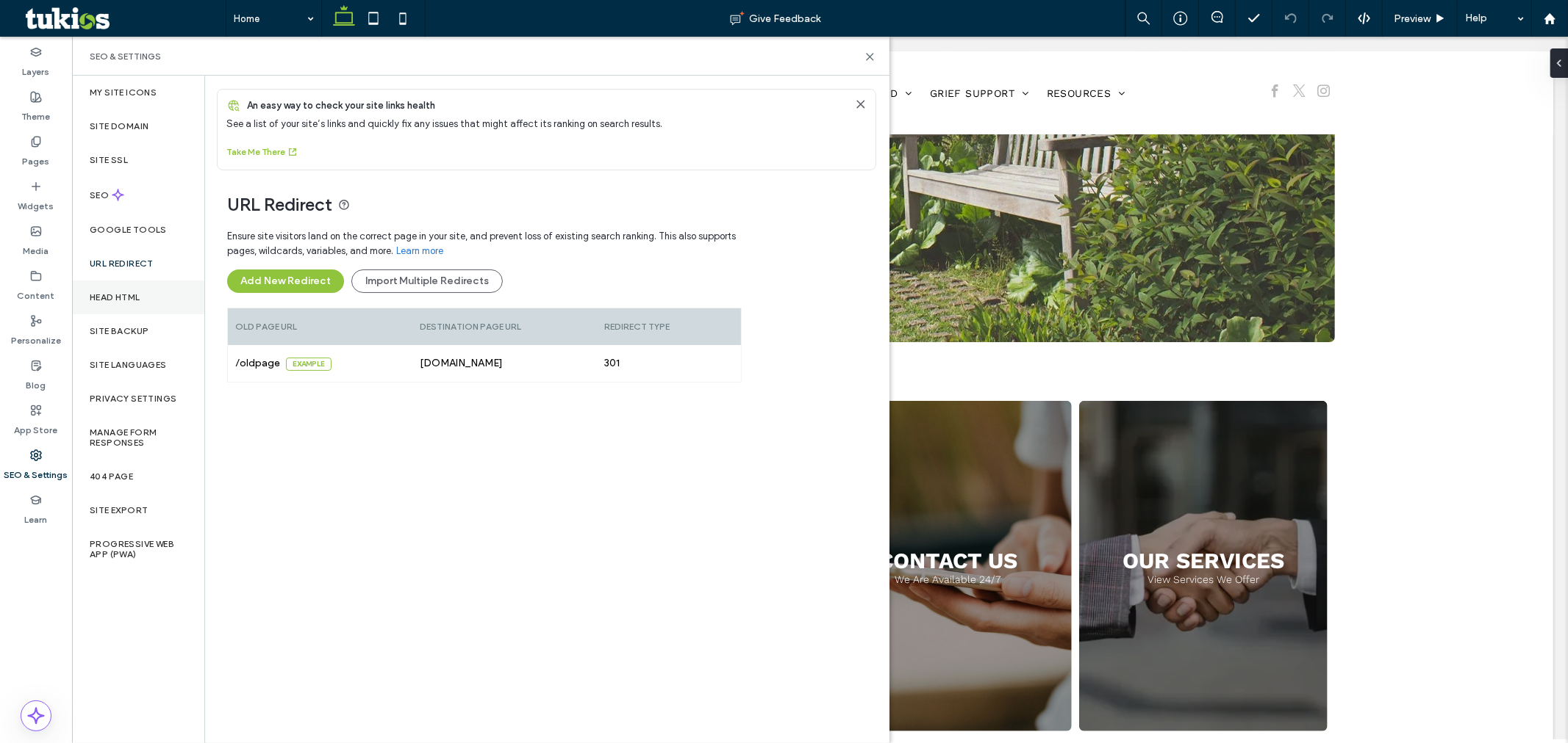
click at [143, 292] on div "Head HTML" at bounding box center [138, 297] width 132 height 34
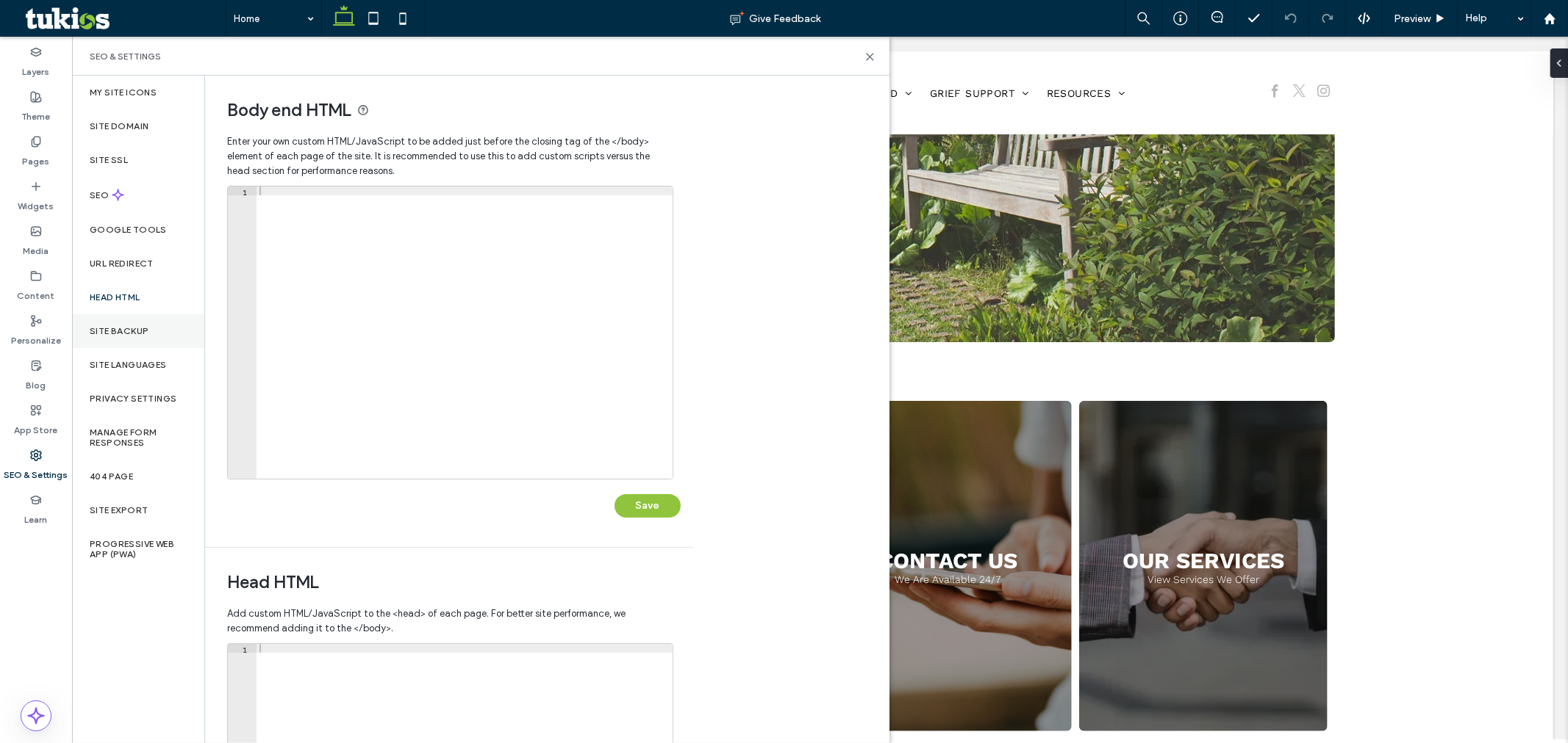
click at [137, 324] on div "Site Backup" at bounding box center [138, 331] width 132 height 34
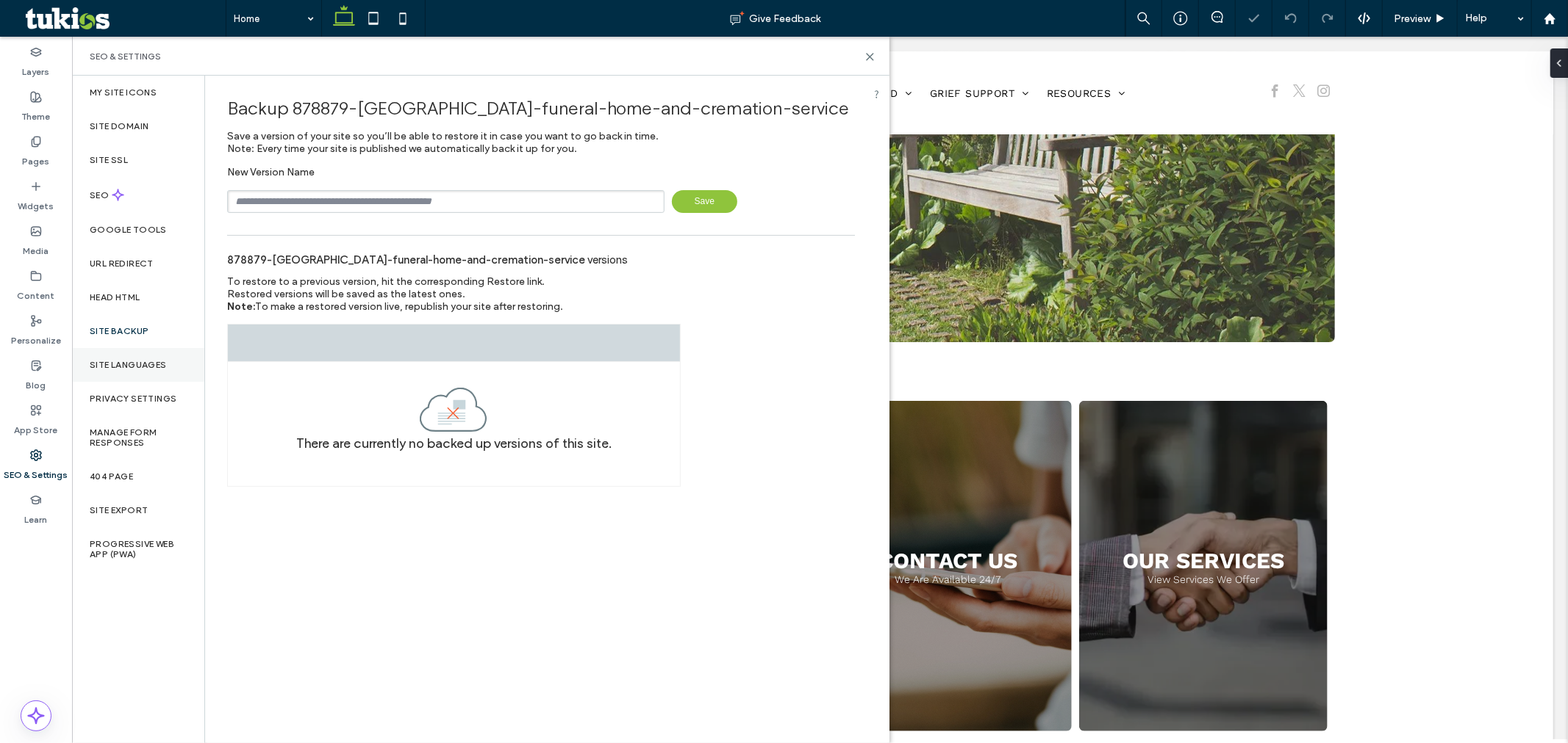
click at [127, 360] on label "Site Languages" at bounding box center [128, 365] width 77 height 10
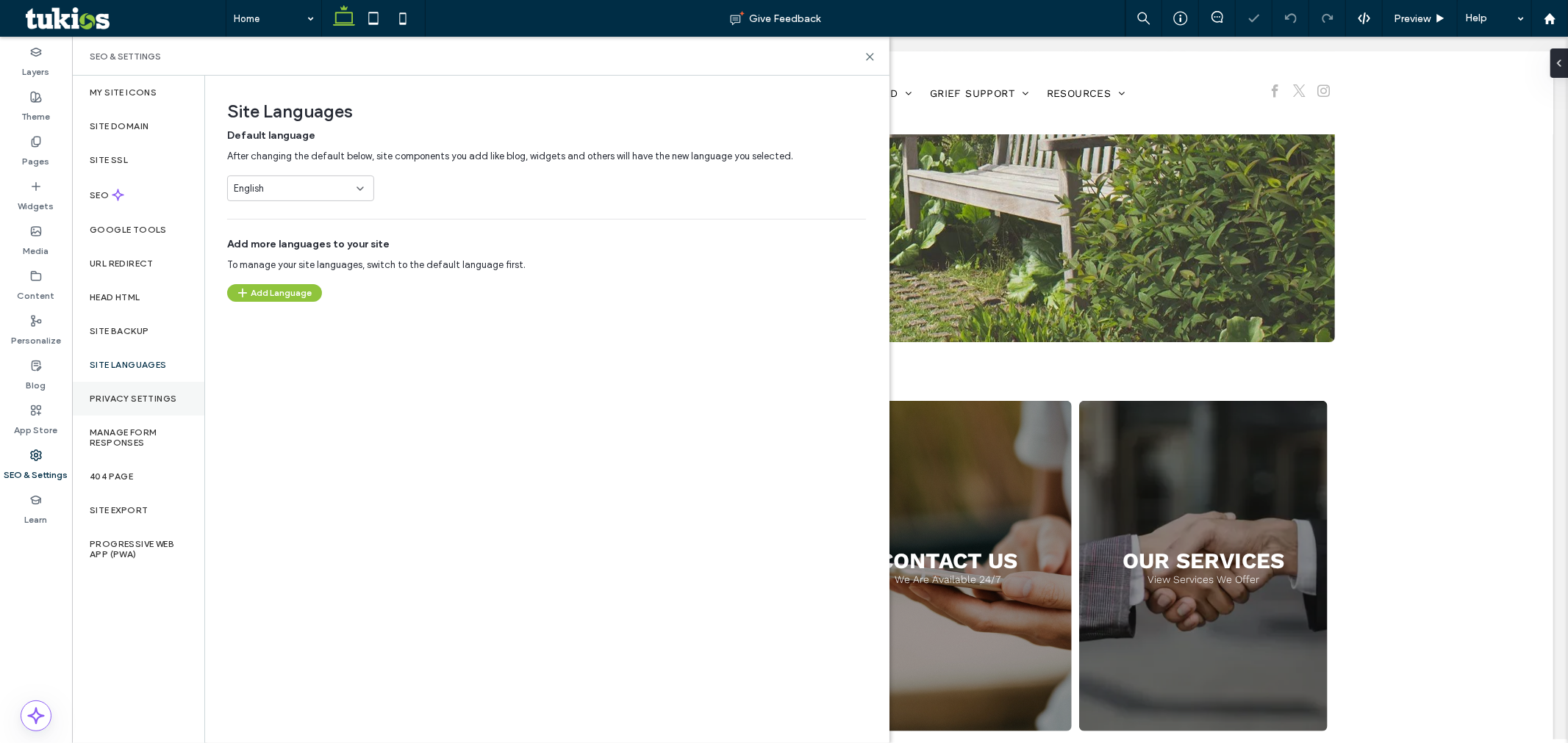
click at [123, 401] on label "Privacy Settings" at bounding box center [133, 399] width 87 height 10
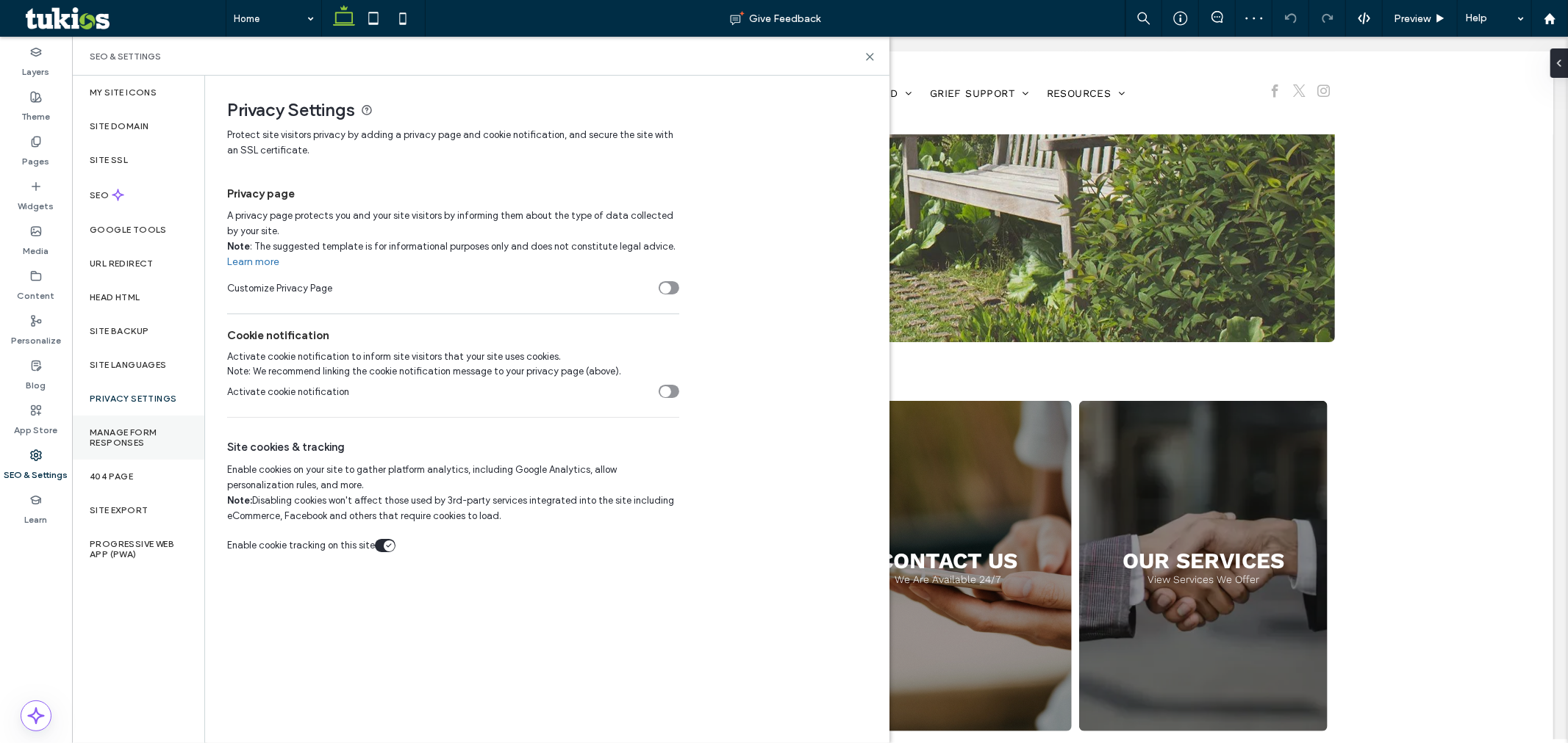
click at [122, 448] on div "Manage Form Responses" at bounding box center [138, 437] width 132 height 44
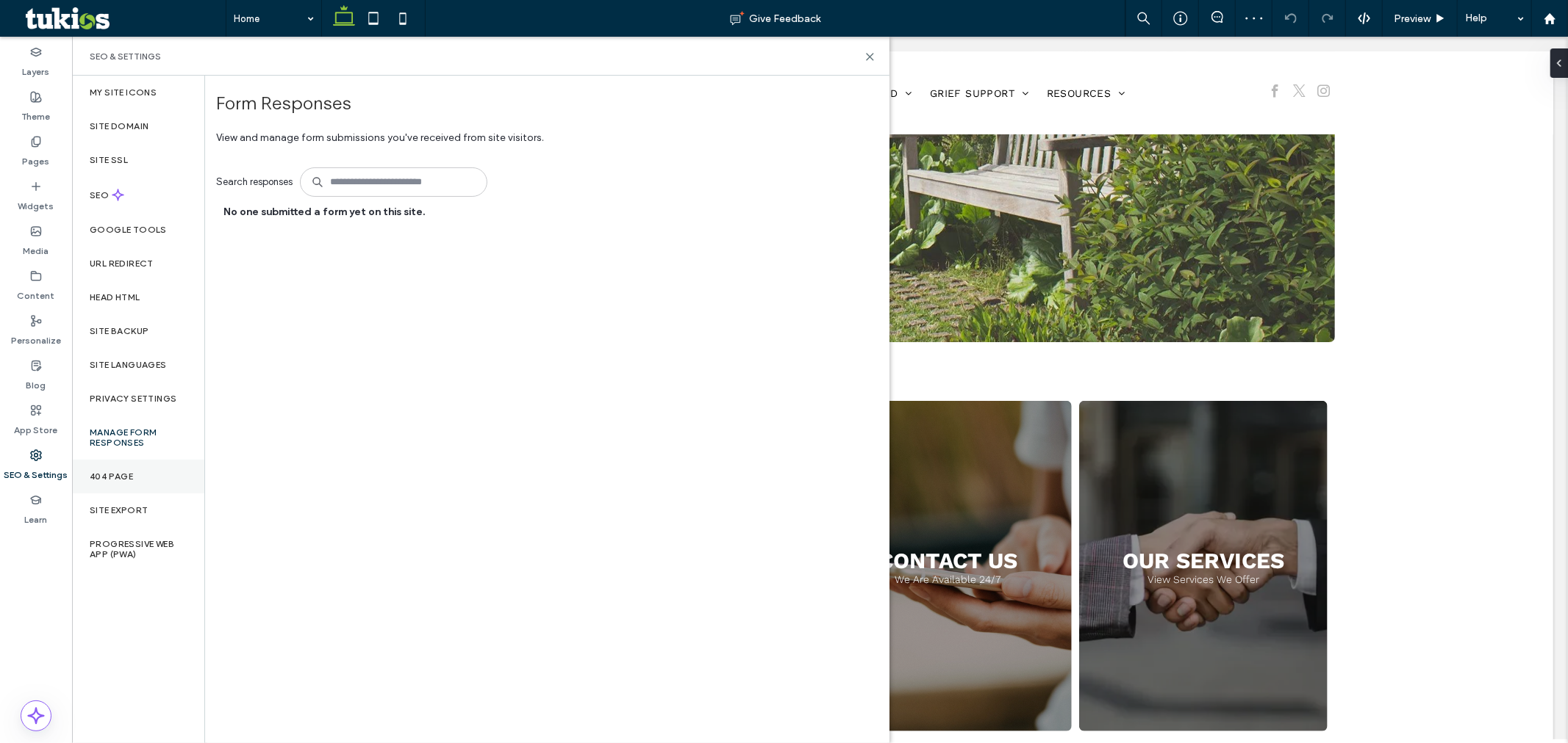
click at [115, 481] on label "404 Page" at bounding box center [111, 477] width 43 height 10
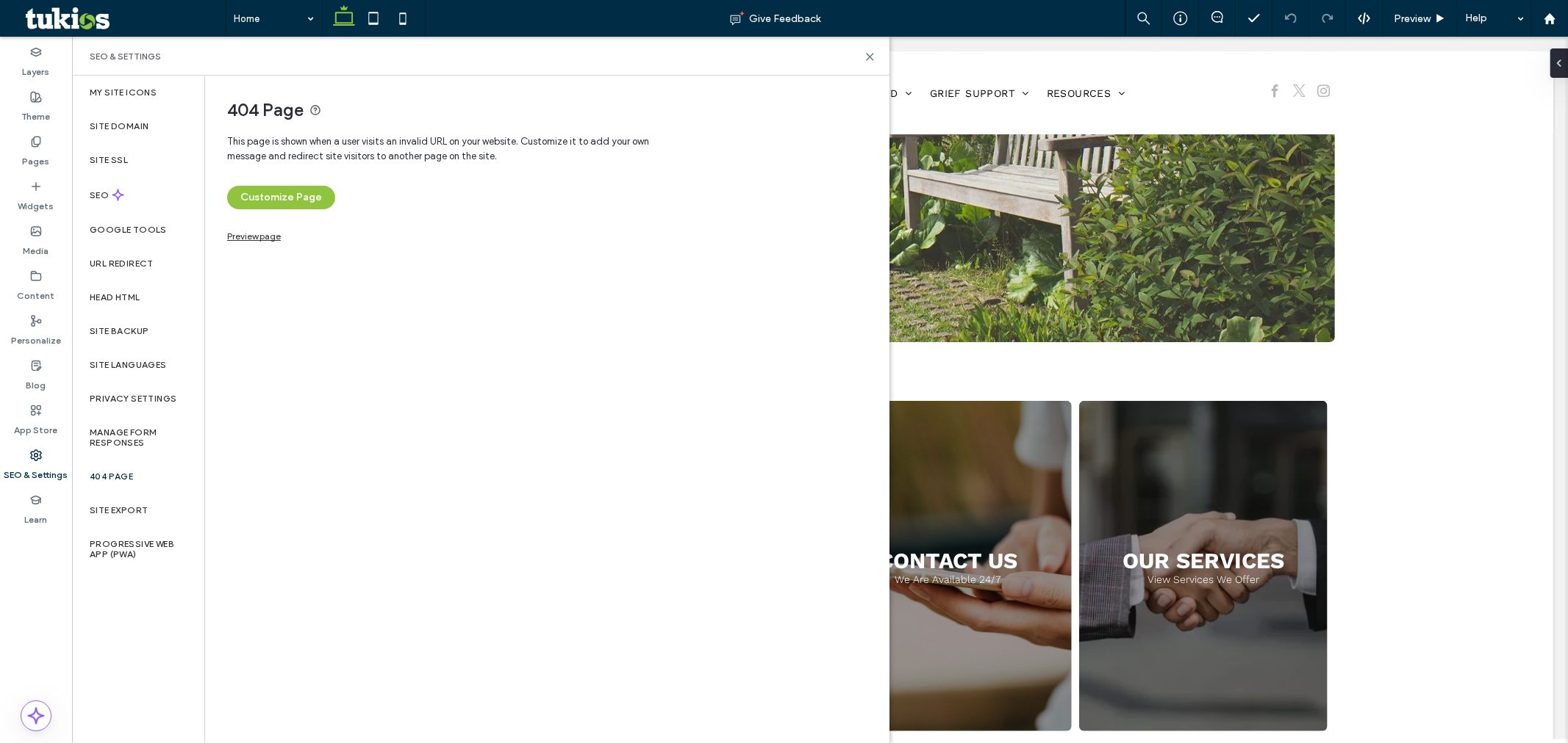
click at [252, 226] on div "Preview page" at bounding box center [546, 224] width 639 height 29
click at [251, 231] on link "Preview page" at bounding box center [254, 234] width 53 height 8
click at [126, 467] on div "404 Page" at bounding box center [138, 476] width 132 height 34
click at [122, 507] on label "Site Export" at bounding box center [118, 510] width 58 height 10
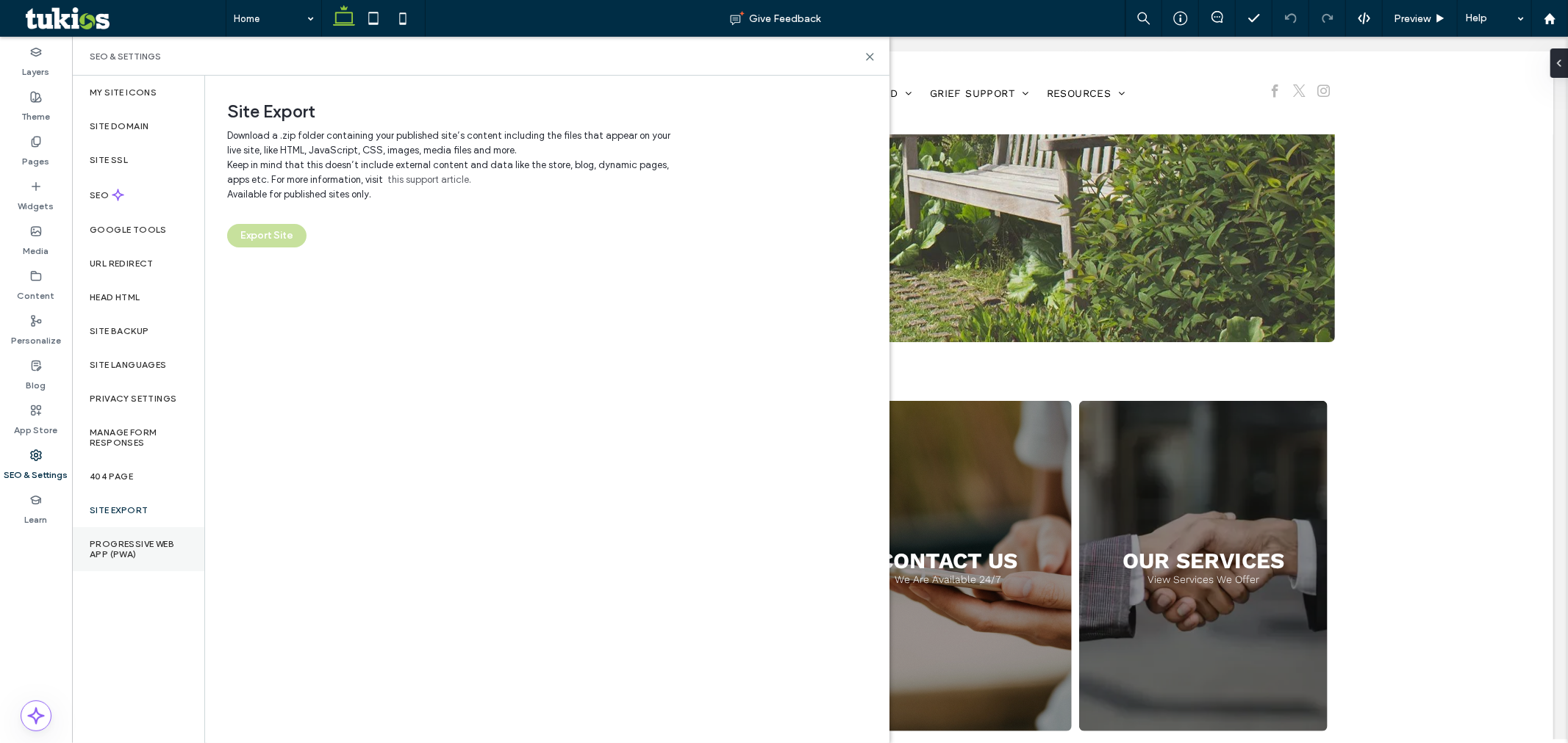
click at [122, 536] on div "Progressive Web App (PWA)" at bounding box center [138, 549] width 132 height 44
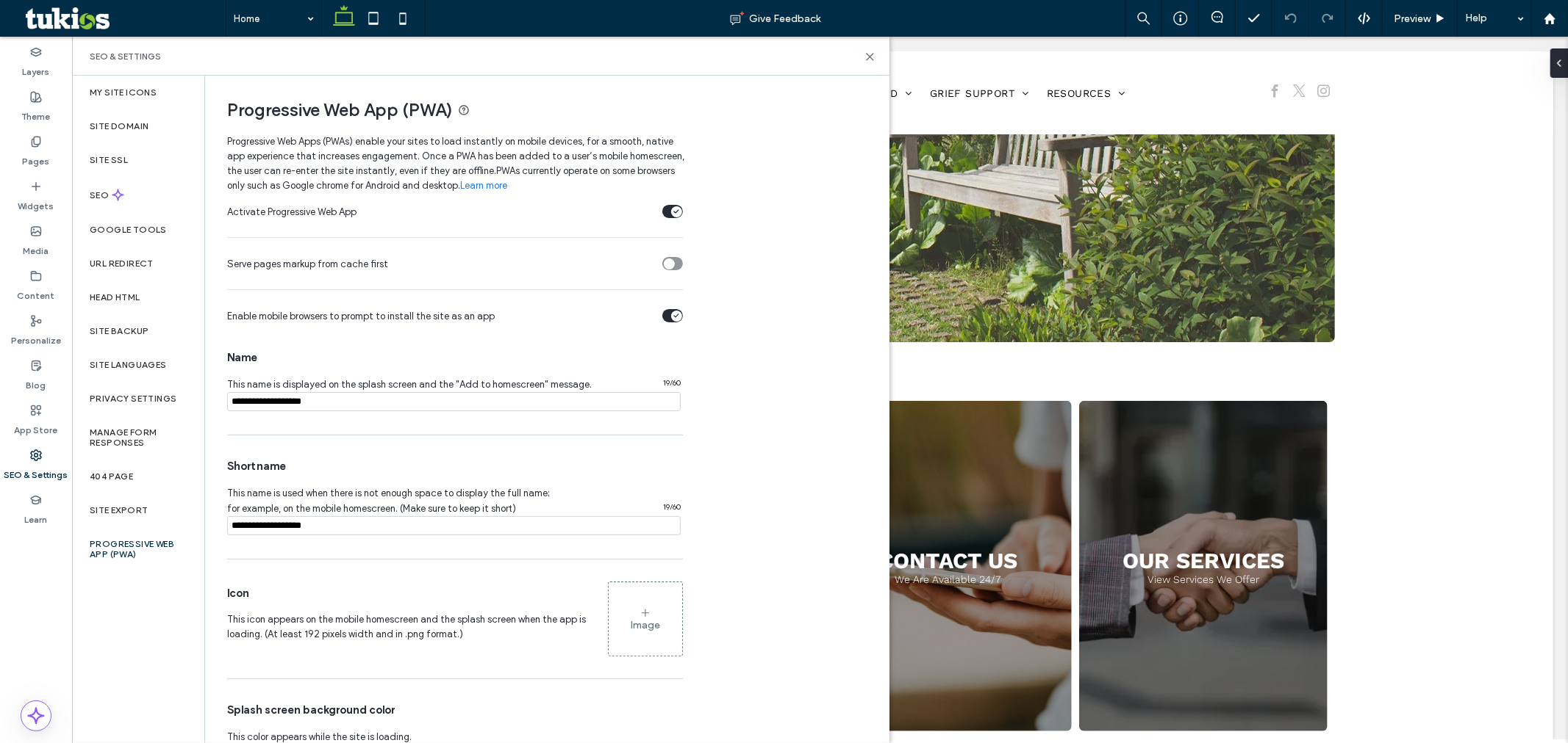
click at [651, 613] on div "Image" at bounding box center [645, 620] width 73 height 71
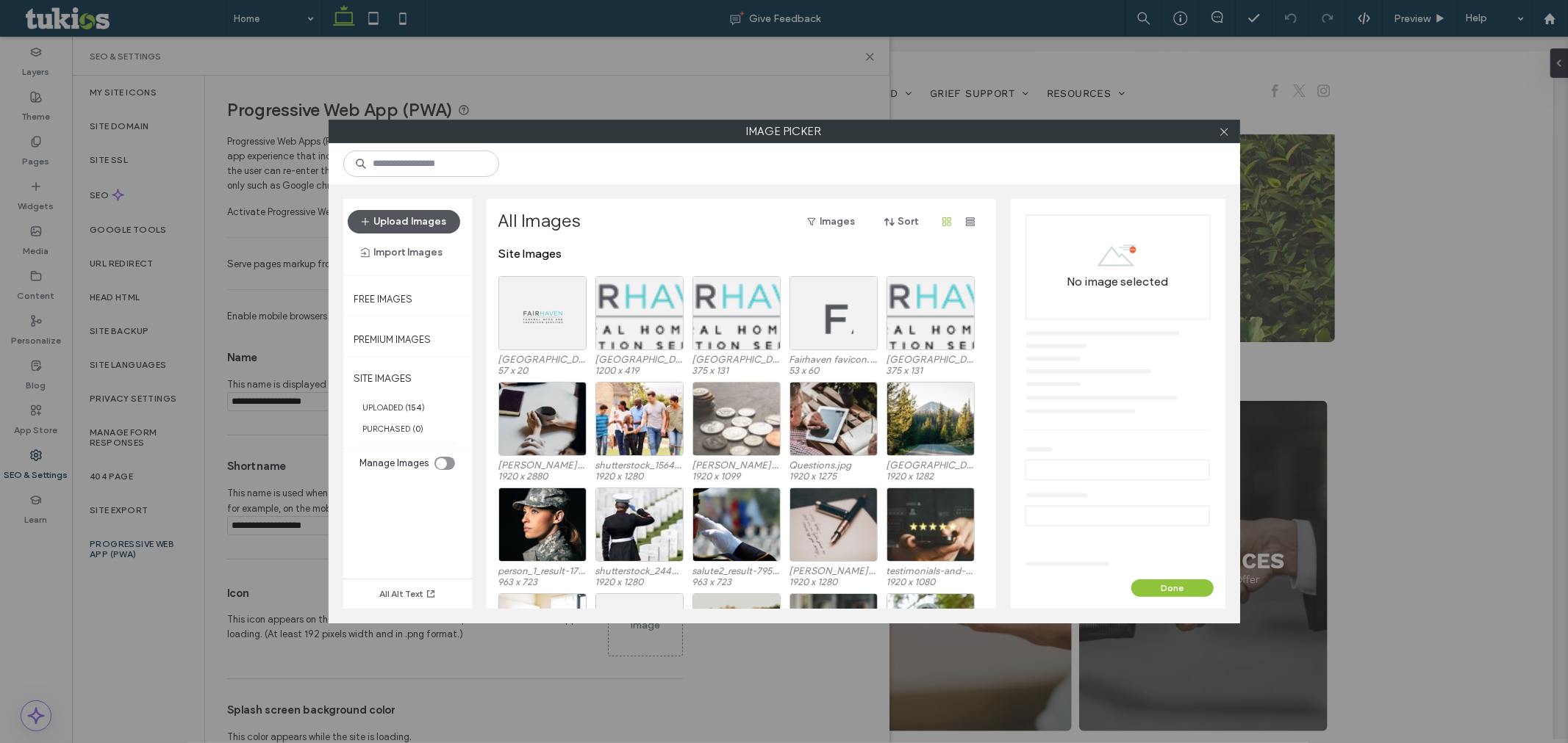
click at [415, 225] on button "Upload Images" at bounding box center [404, 222] width 112 height 23
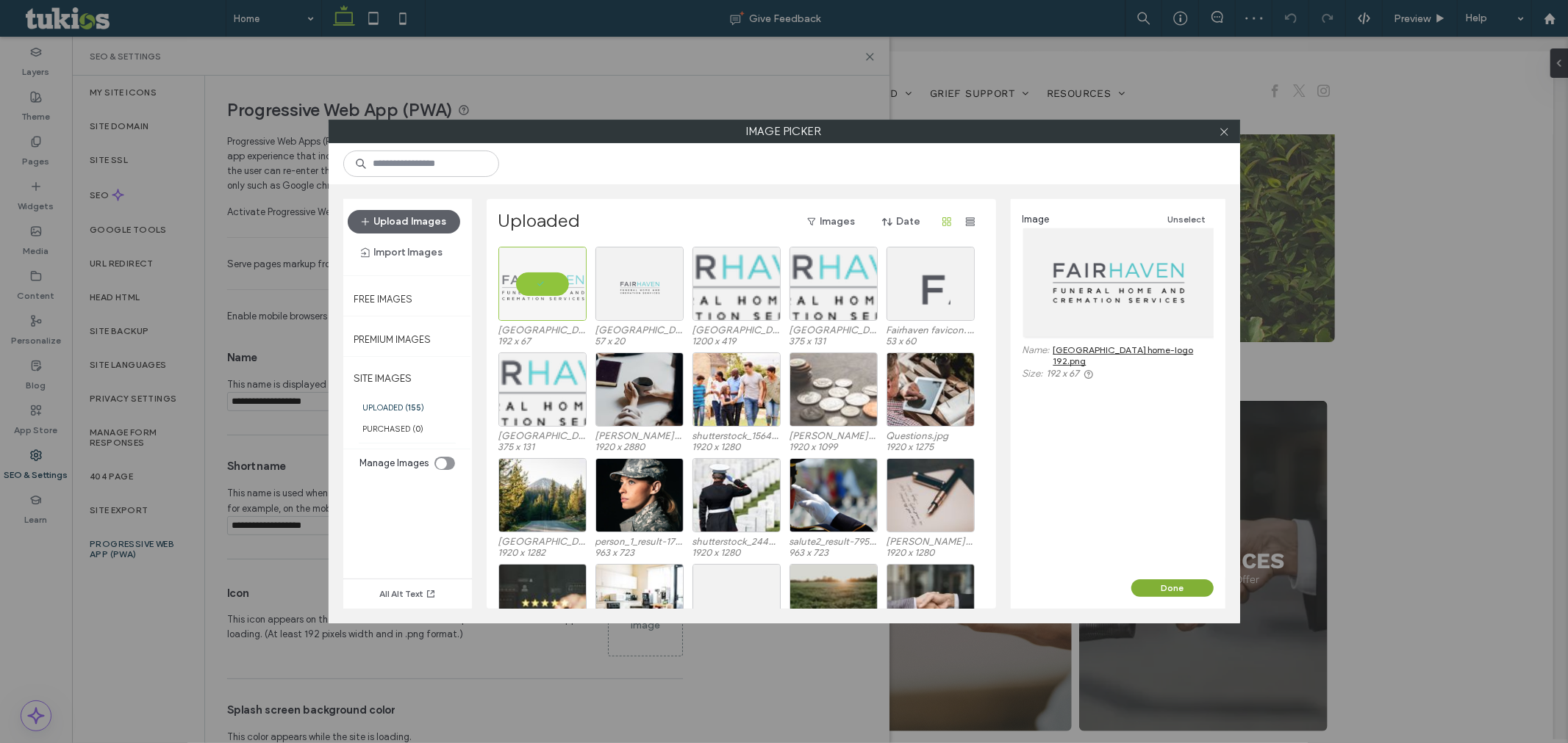
click at [1155, 589] on button "Done" at bounding box center [1172, 588] width 82 height 17
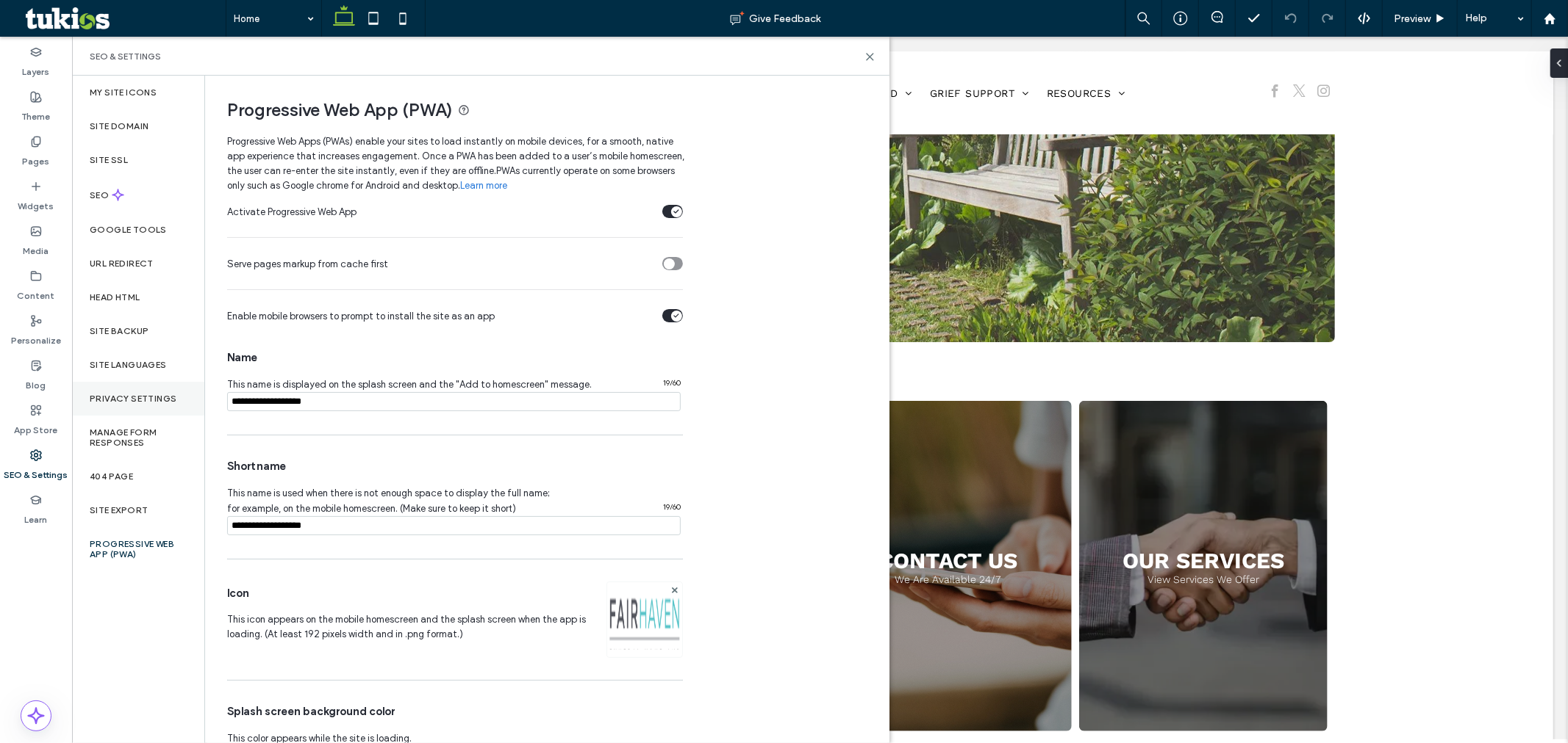
drag, startPoint x: 266, startPoint y: 396, endPoint x: 150, endPoint y: 380, distance: 117.1
click at [150, 380] on div "My Site Icons Site Domain Site SSL SEO Google Tools URL Redirect Head HTML Site…" at bounding box center [481, 409] width 818 height 668
type input "**********"
drag, startPoint x: 361, startPoint y: 528, endPoint x: 166, endPoint y: 471, distance: 203.2
click at [166, 471] on div "My Site Icons Site Domain Site SSL SEO Google Tools URL Redirect Head HTML Site…" at bounding box center [481, 409] width 818 height 668
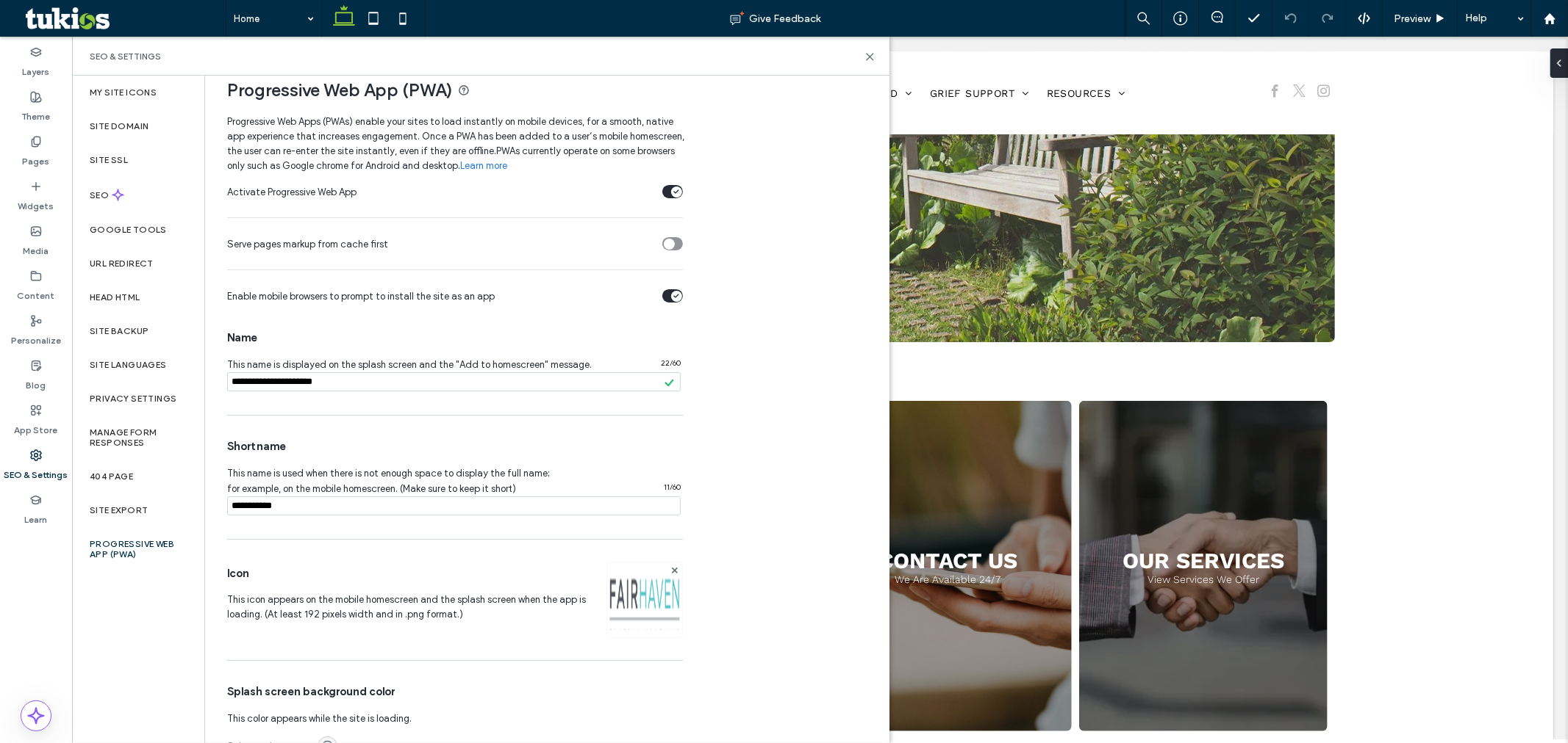
scroll to position [0, 0]
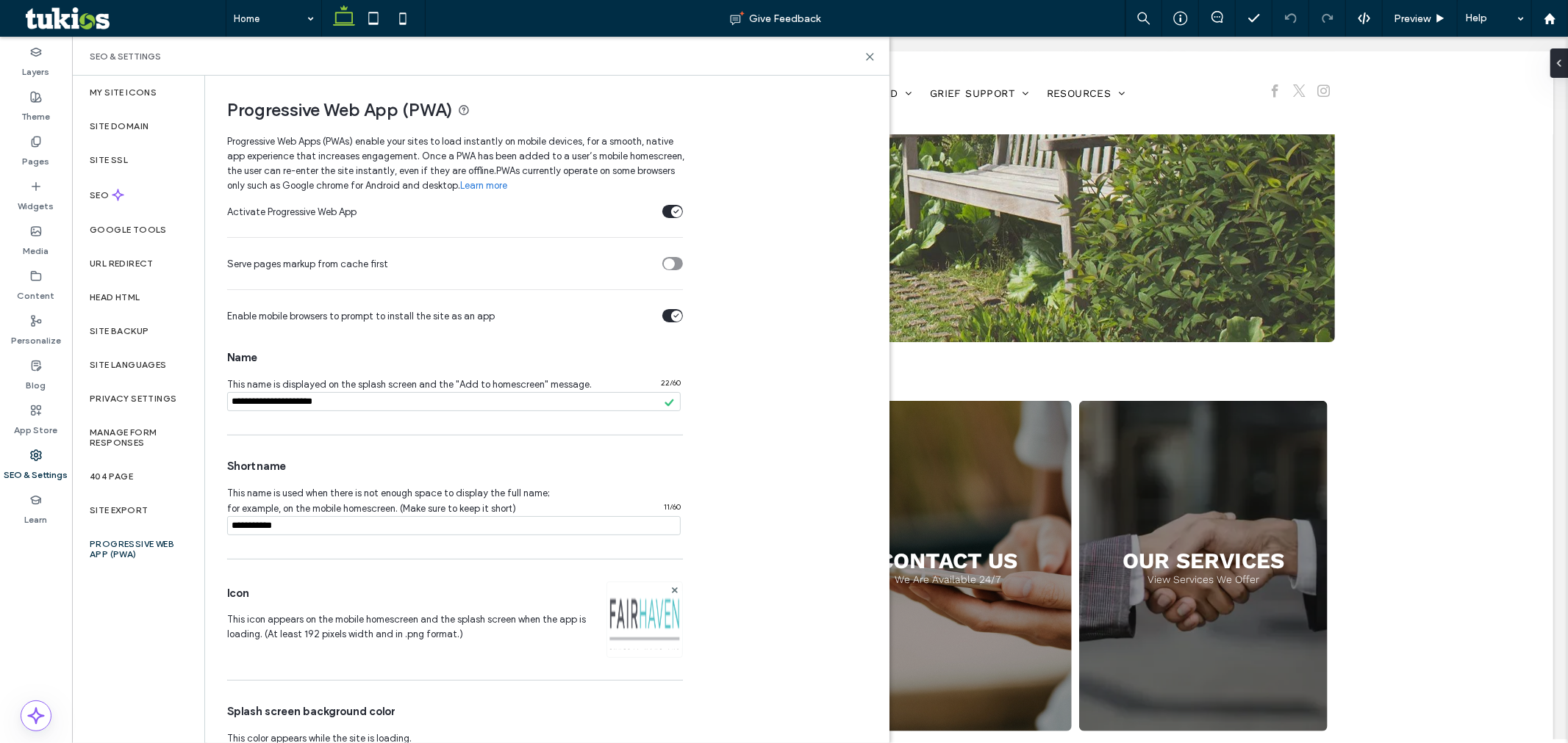
type input "**********"
click at [750, 320] on div "Activate Progressive Web App Serve pages markup from cache first Enable mobile …" at bounding box center [546, 494] width 639 height 603
